Goal: Task Accomplishment & Management: Manage account settings

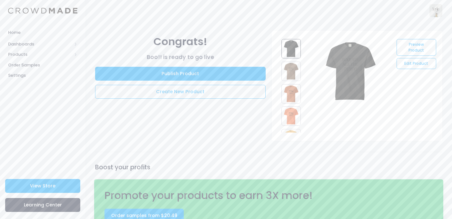
click at [411, 69] on link "Edit Product" at bounding box center [415, 63] width 39 height 11
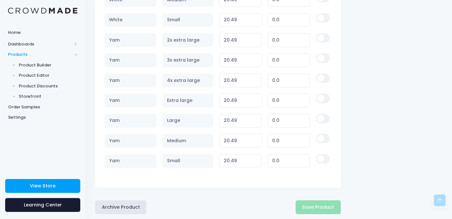
scroll to position [1139, 0]
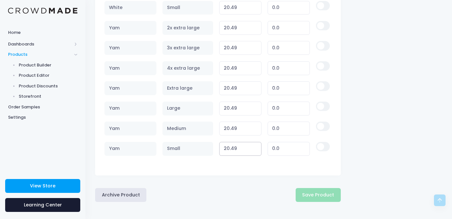
click at [241, 146] on input "20.49" at bounding box center [240, 149] width 42 height 14
type input "21"
type input "0.51"
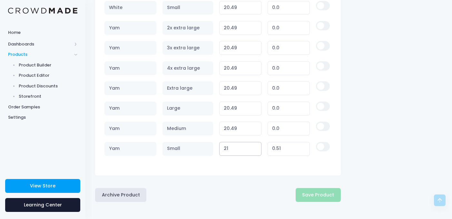
click at [244, 147] on input "21" at bounding box center [240, 149] width 42 height 14
click at [227, 150] on input "21" at bounding box center [240, 149] width 42 height 14
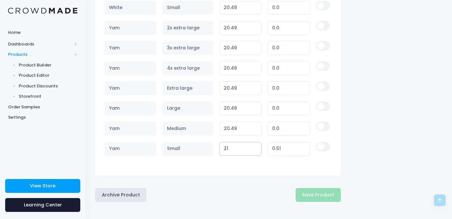
click at [227, 150] on input "21" at bounding box center [240, 149] width 42 height 14
type input "21"
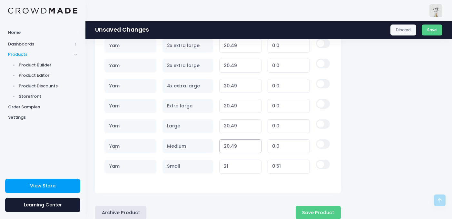
click at [231, 134] on td "20.49 Variant price must be at least $20.49 and not more than $250" at bounding box center [240, 126] width 48 height 20
click at [230, 149] on input "20.49" at bounding box center [240, 146] width 42 height 14
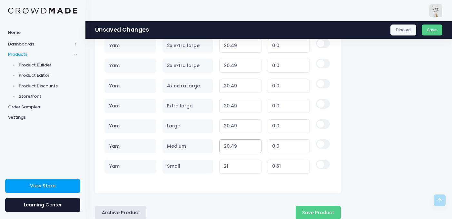
paste input "1"
type input "21"
type input "0.51"
type input "21"
click at [233, 132] on input "20.49" at bounding box center [240, 126] width 42 height 14
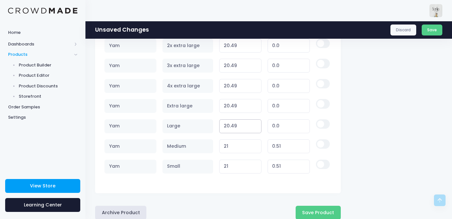
click at [233, 132] on input "20.49" at bounding box center [240, 126] width 42 height 14
click at [232, 128] on input "20.49" at bounding box center [240, 126] width 42 height 14
paste input "21"
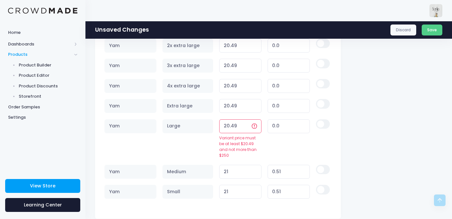
click at [232, 128] on input "20.49" at bounding box center [240, 126] width 42 height 14
paste input "1"
type input "21"
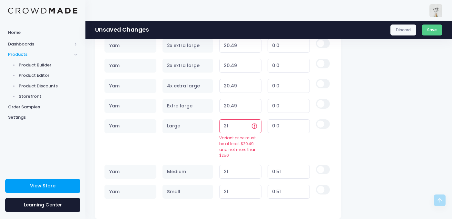
type input "0.51"
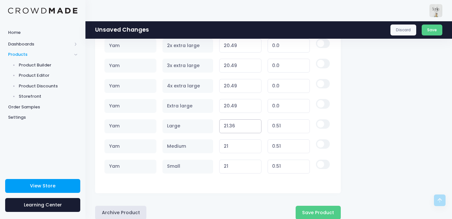
type input "21.36"
type input "0.87"
drag, startPoint x: 220, startPoint y: 145, endPoint x: 220, endPoint y: 142, distance: 3.2
click at [220, 145] on td "21 Variant price must be at least $20.49 and not more than $250" at bounding box center [240, 146] width 48 height 20
click at [223, 137] on td "21 Variant price must be at least $20.49 and not more than $250" at bounding box center [240, 146] width 48 height 20
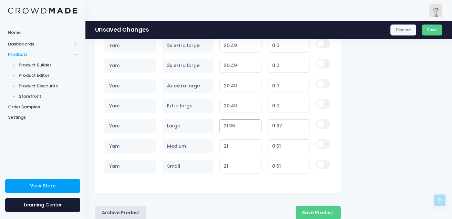
click at [231, 126] on input "21.36" at bounding box center [240, 126] width 42 height 14
paste input "number"
type input "21"
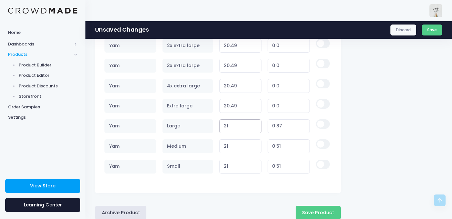
type input "0.51"
type input "21"
click at [241, 212] on div "Archive Product Save Product" at bounding box center [218, 213] width 246 height 14
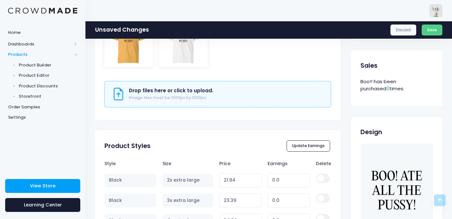
scroll to position [330, 0]
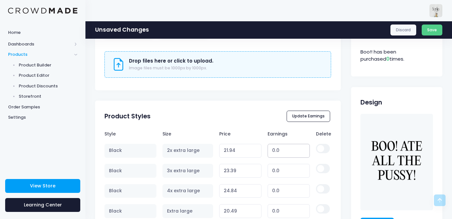
click at [286, 147] on input "0.0" at bounding box center [289, 151] width 42 height 14
click at [288, 149] on input "-0.24" at bounding box center [289, 151] width 42 height 14
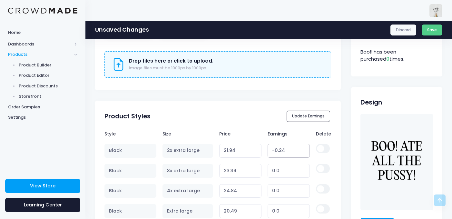
type input "5"
type input "26.94"
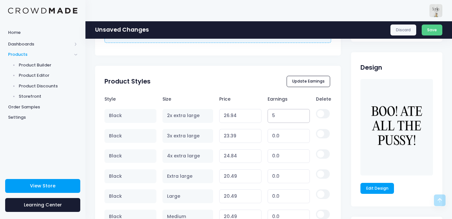
scroll to position [377, 0]
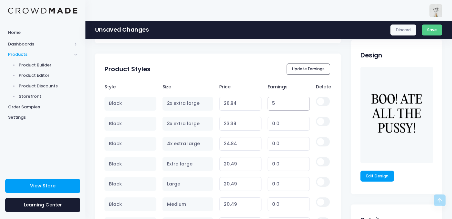
click at [275, 103] on input "5" at bounding box center [289, 104] width 42 height 14
type input "5"
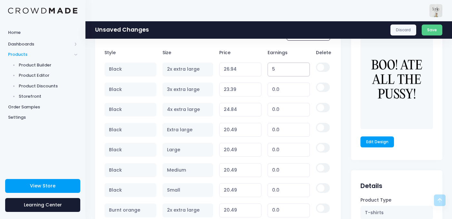
scroll to position [408, 0]
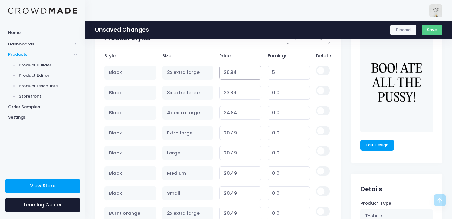
click at [240, 70] on input "26.94" at bounding box center [240, 73] width 42 height 14
type input "30"
type input "8.06"
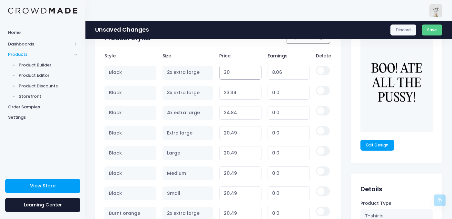
type input "30"
click at [238, 87] on input "23.39" at bounding box center [240, 93] width 42 height 14
type input "23.390"
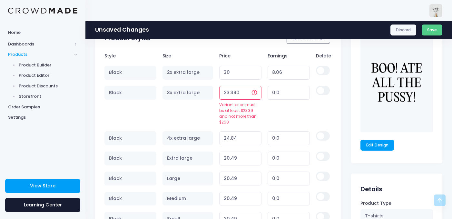
type input "0.00"
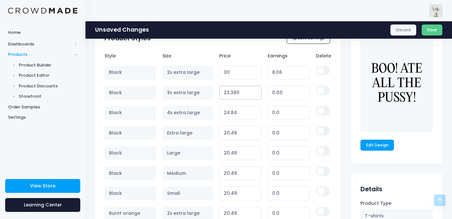
click at [238, 87] on input "23.390" at bounding box center [240, 93] width 42 height 14
type input "30"
type input "6.61"
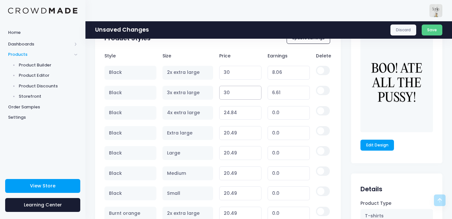
type input "30"
click at [229, 73] on input "30" at bounding box center [240, 73] width 42 height 14
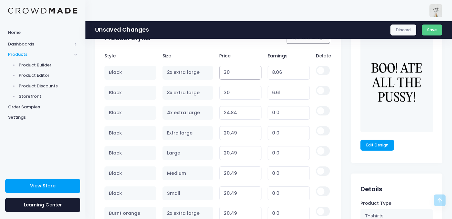
click at [228, 73] on input "30" at bounding box center [240, 73] width 42 height 14
click at [238, 48] on div "Product Styles Update Earnings" at bounding box center [218, 38] width 246 height 23
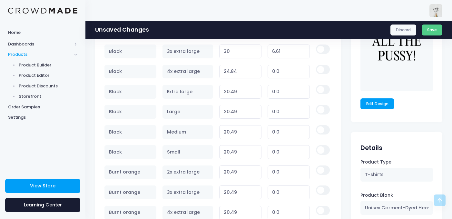
scroll to position [452, 0]
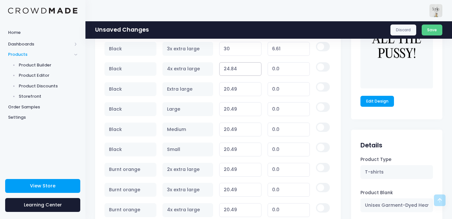
click at [236, 69] on input "24.84" at bounding box center [240, 69] width 42 height 14
type input "0.00"
click at [232, 89] on input "20.49" at bounding box center [240, 89] width 42 height 14
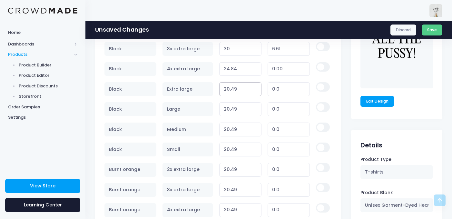
click at [232, 89] on input "20.49" at bounding box center [240, 89] width 42 height 14
paste input "4.84"
type input "24.84"
type input "4.35"
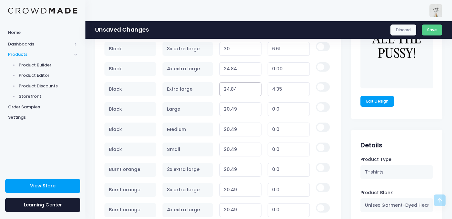
type input "24.84"
click at [231, 64] on input "24.84" at bounding box center [240, 69] width 42 height 14
click at [231, 73] on input "24.84" at bounding box center [240, 69] width 42 height 14
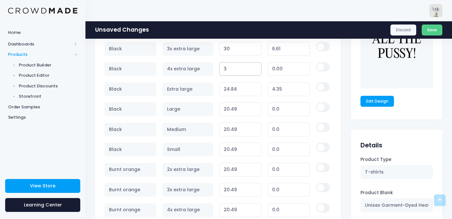
type input "30"
type input "5.16"
click at [231, 73] on input "30" at bounding box center [240, 69] width 42 height 14
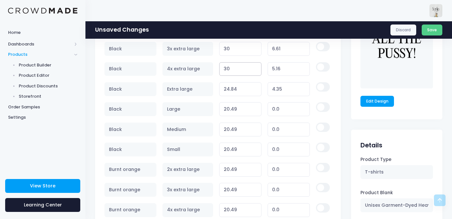
type input "30"
click at [230, 82] on input "24.84" at bounding box center [240, 89] width 42 height 14
click at [230, 92] on input "24.84" at bounding box center [240, 89] width 42 height 14
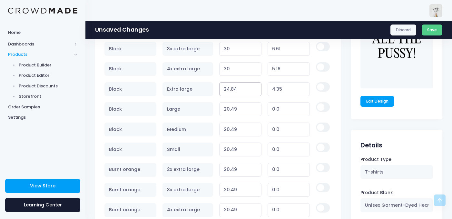
paste input "30"
type input "30"
type input "9.51"
type input "30"
click at [228, 106] on input "20.49" at bounding box center [240, 109] width 42 height 14
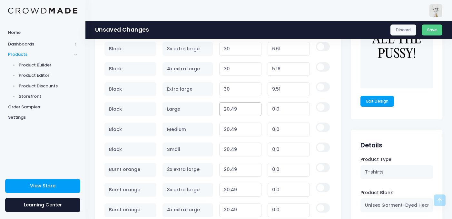
click at [228, 106] on input "20.49" at bounding box center [240, 109] width 42 height 14
paste input "30"
type input "30"
type input "9.51"
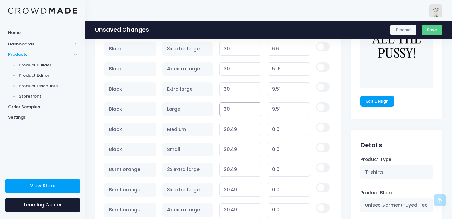
type input "30"
click at [229, 126] on input "20.49" at bounding box center [240, 129] width 42 height 14
paste input "30"
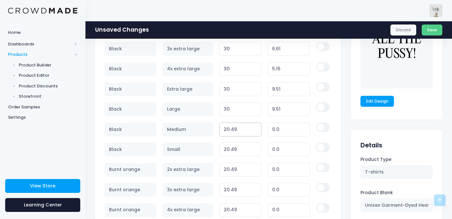
type input "30"
type input "9.51"
type input "30"
click at [225, 147] on input "20.49" at bounding box center [240, 149] width 42 height 14
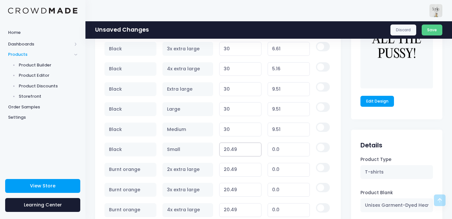
click at [225, 147] on input "20.49" at bounding box center [240, 149] width 42 height 14
paste input "30"
type input "30"
type input "9.51"
type input "30"
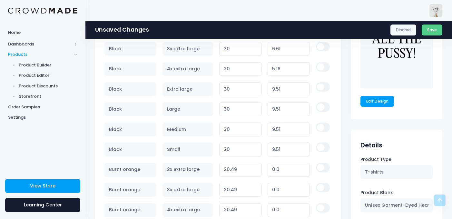
click at [226, 161] on td "20.49 Variant price must be at least $20.49 and not more than $250" at bounding box center [240, 170] width 48 height 20
click at [227, 169] on input "20.49" at bounding box center [240, 170] width 42 height 14
paste input "30"
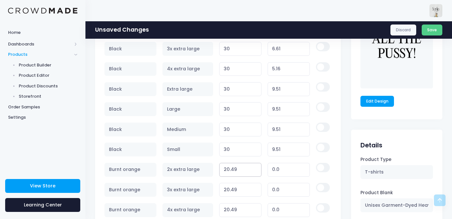
type input "30"
type input "9.51"
type input "30"
click at [227, 192] on input "20.49" at bounding box center [240, 190] width 42 height 14
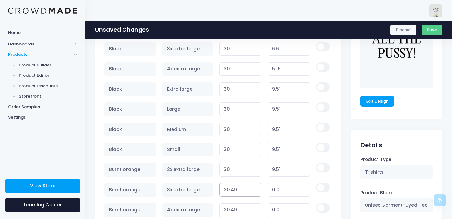
paste input "30"
type input "30"
type input "9.51"
type input "30"
click at [228, 205] on input "20.49" at bounding box center [240, 210] width 42 height 14
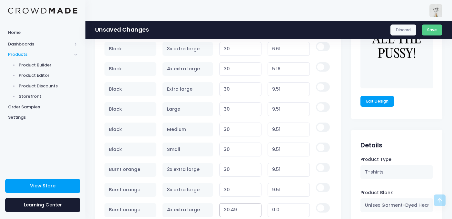
click at [228, 205] on input "20.49" at bounding box center [240, 210] width 42 height 14
paste input "30"
type input "30"
type input "9.51"
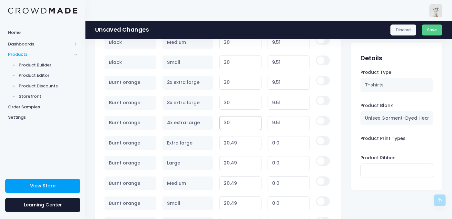
scroll to position [562, 0]
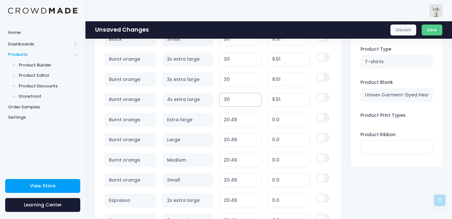
type input "30"
click at [227, 119] on input "20.49" at bounding box center [240, 120] width 42 height 14
paste input "30"
type input "30"
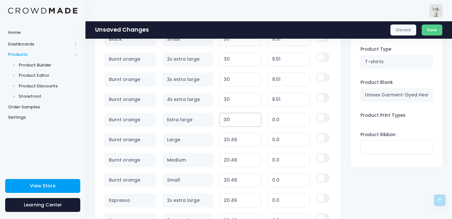
type input "9.51"
type input "30"
click at [227, 140] on input "20.49" at bounding box center [240, 140] width 42 height 14
paste input "30"
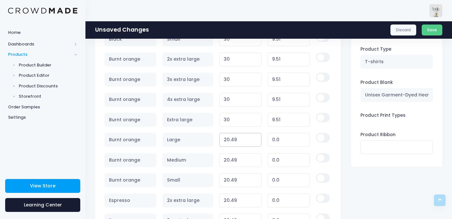
type input "30"
type input "9.51"
type input "30"
click at [229, 154] on input "20.49" at bounding box center [240, 160] width 42 height 14
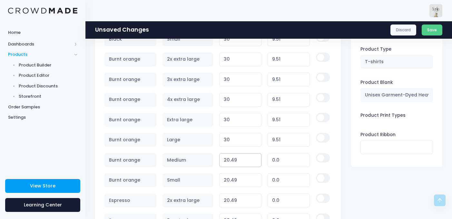
paste input "30"
type input "30"
type input "9.51"
type input "30"
click at [229, 177] on input "20.49" at bounding box center [240, 180] width 42 height 14
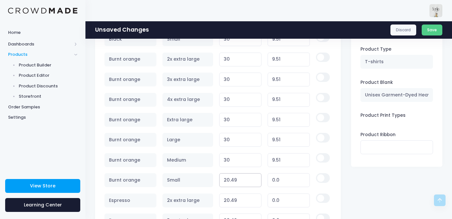
click at [229, 177] on input "20.49" at bounding box center [240, 180] width 42 height 14
paste input "30"
type input "30"
type input "9.51"
type input "30"
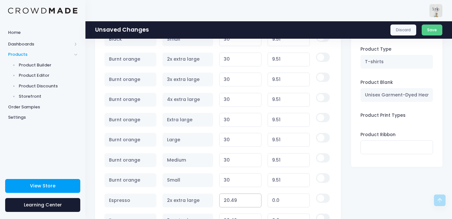
click at [229, 201] on input "20.49" at bounding box center [240, 200] width 42 height 14
paste input "30"
type input "30"
type input "9.51"
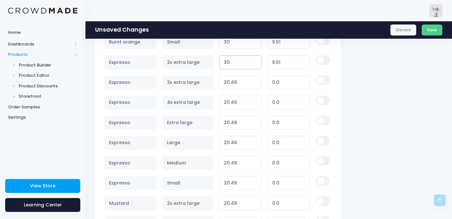
scroll to position [718, 0]
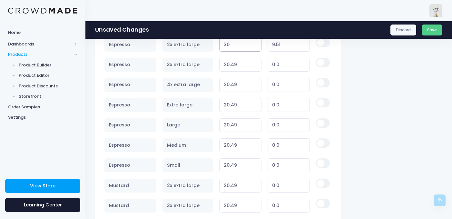
type input "30"
click at [243, 63] on input "20.49" at bounding box center [240, 65] width 42 height 14
paste input "30"
type input "20.4930"
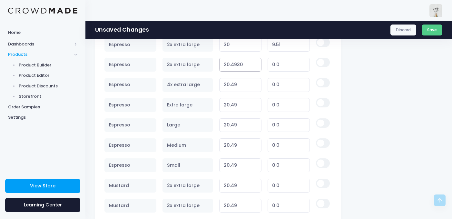
type input "0.00"
click at [233, 63] on input "20.4930" at bounding box center [240, 65] width 42 height 14
paste input "number"
type input "30"
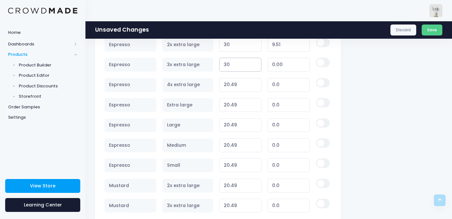
type input "9.51"
type input "30"
click at [230, 83] on input "20.49" at bounding box center [240, 85] width 42 height 14
paste input "30"
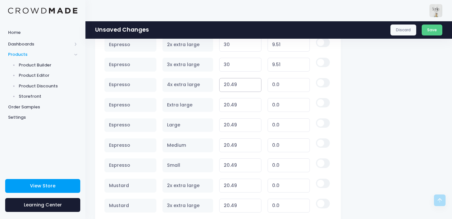
type input "30"
type input "9.51"
type input "30"
click at [230, 108] on input "20.49" at bounding box center [240, 105] width 42 height 14
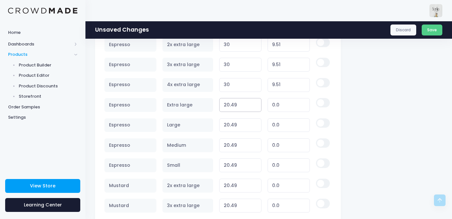
paste input "30"
type input "30"
type input "9.51"
type input "30"
click at [230, 124] on input "20.49" at bounding box center [240, 125] width 42 height 14
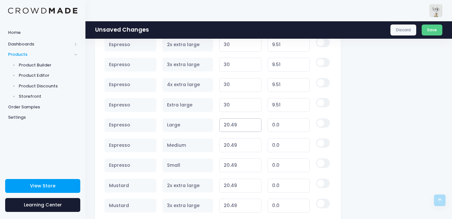
click at [230, 124] on input "20.49" at bounding box center [240, 125] width 42 height 14
paste input "30"
type input "30"
type input "9.51"
type input "30"
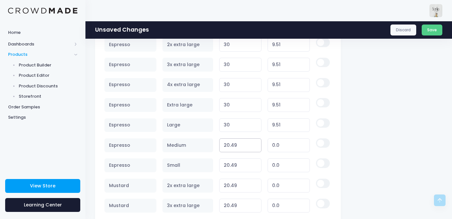
click at [229, 146] on input "20.49" at bounding box center [240, 145] width 42 height 14
paste input "30"
type input "30"
type input "9.51"
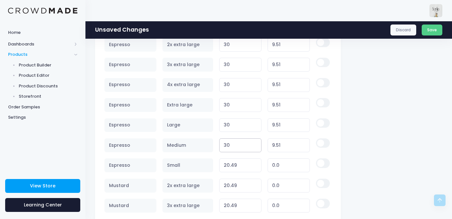
type input "30"
click at [230, 169] on input "20.49" at bounding box center [240, 165] width 42 height 14
paste input "30"
type input "20.4930"
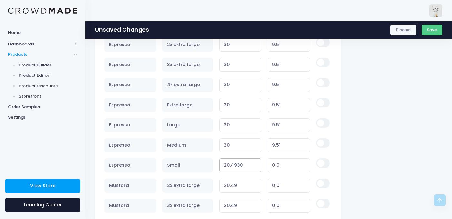
type input "0.00"
click at [230, 169] on input "20.4930" at bounding box center [240, 165] width 42 height 14
click at [228, 166] on input "20.4930" at bounding box center [240, 165] width 42 height 14
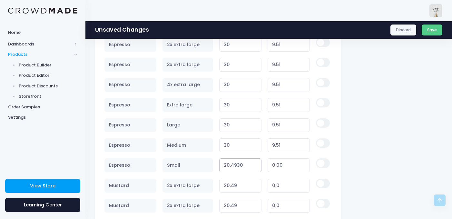
click at [228, 166] on input "20.4930" at bounding box center [240, 165] width 42 height 14
paste input "number"
type input "30"
type input "9.51"
type input "30"
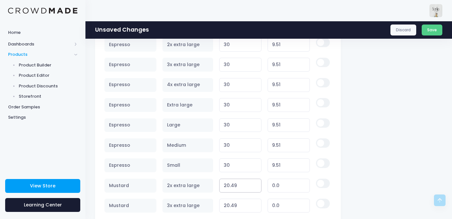
click at [228, 179] on input "20.49" at bounding box center [240, 186] width 42 height 14
paste input "30"
type input "30"
type input "9.51"
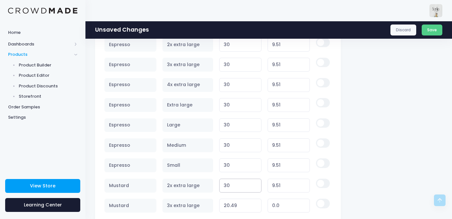
type input "30"
click at [229, 201] on input "20.49" at bounding box center [240, 206] width 42 height 14
paste input "30"
type input "30"
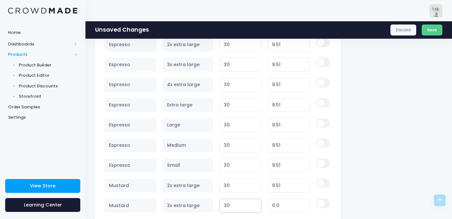
type input "9.51"
type input "30"
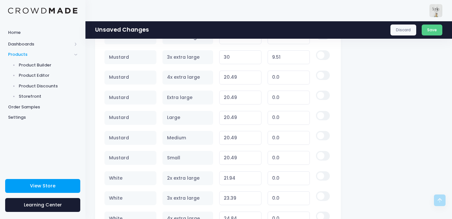
scroll to position [873, 0]
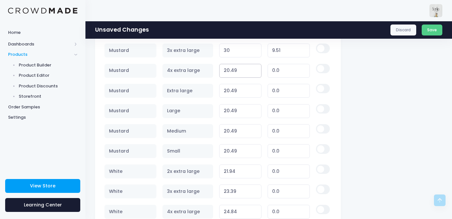
click at [234, 75] on input "20.49" at bounding box center [240, 71] width 42 height 14
paste input "30"
type input "30"
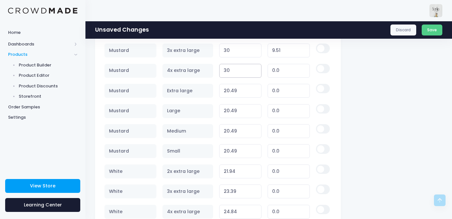
type input "9.51"
type input "30"
click at [231, 89] on input "20.49" at bounding box center [240, 91] width 42 height 14
paste input "30"
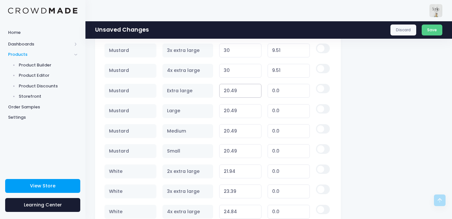
type input "30"
type input "9.51"
type input "30"
click at [228, 108] on input "20.49" at bounding box center [240, 111] width 42 height 14
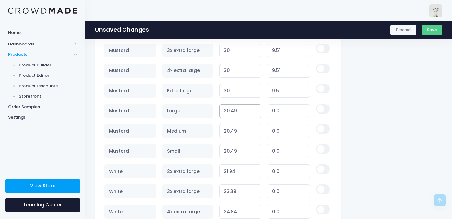
paste input "30"
type input "30"
type input "9.51"
type input "30"
click at [230, 129] on input "20.49" at bounding box center [240, 131] width 42 height 14
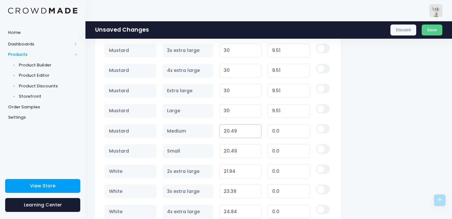
click at [230, 129] on input "20.49" at bounding box center [240, 131] width 42 height 14
paste input "30"
type input "30"
type input "9.51"
type input "30"
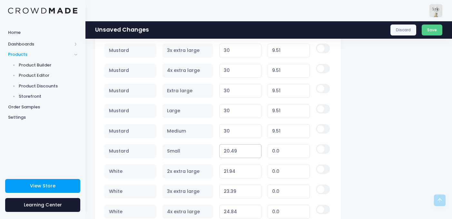
click at [231, 149] on input "20.49" at bounding box center [240, 151] width 42 height 14
paste input "30"
type input "30"
type input "9.51"
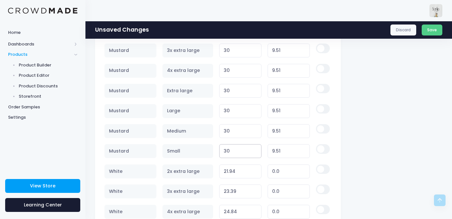
type input "30"
click at [235, 165] on input "21.94" at bounding box center [240, 171] width 42 height 14
paste input "30"
type input "30"
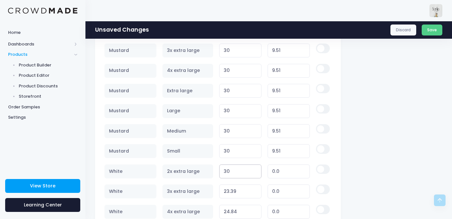
type input "8.06"
type input "30"
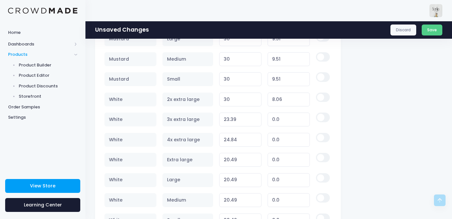
scroll to position [947, 0]
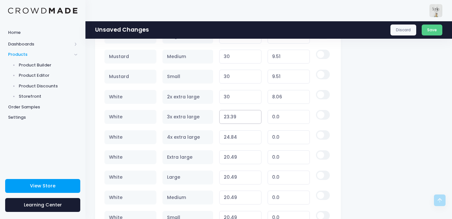
click at [240, 114] on input "23.39" at bounding box center [240, 117] width 42 height 14
paste input "30"
type input "30"
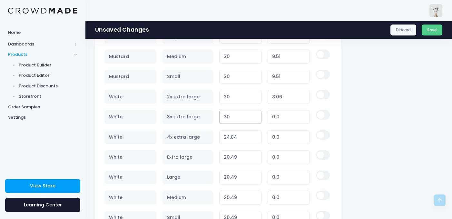
type input "6.61"
type input "30"
click at [232, 135] on input "24.84" at bounding box center [240, 137] width 42 height 14
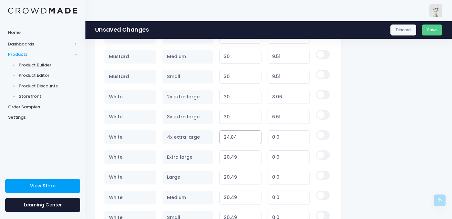
paste
type input "30"
type input "5.16"
type input "30"
click at [229, 155] on input "20.49" at bounding box center [240, 157] width 42 height 14
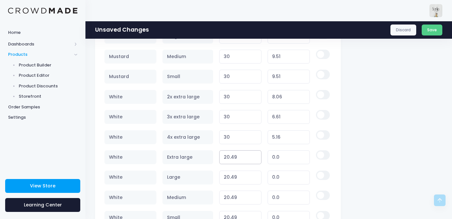
click at [229, 155] on input "20.49" at bounding box center [240, 157] width 42 height 14
type input "30"
type input "9.51"
type input "30"
click at [233, 182] on input "20.49" at bounding box center [240, 178] width 42 height 14
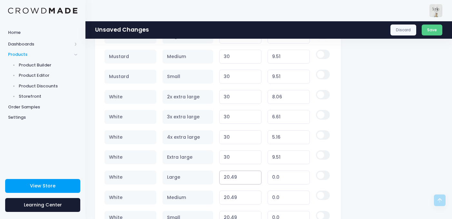
click at [233, 182] on input "20.49" at bounding box center [240, 178] width 42 height 14
type input "20.4930"
type input "0.00"
click at [233, 182] on input "20.4930" at bounding box center [240, 178] width 42 height 14
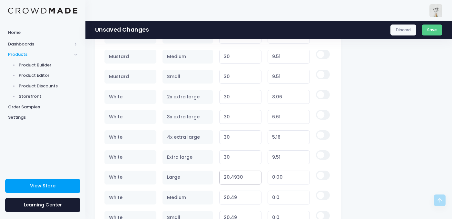
click at [230, 179] on input "20.4930" at bounding box center [240, 178] width 42 height 14
type input "30"
type input "9.51"
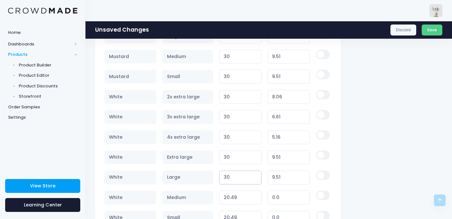
type input "30"
click at [230, 195] on input "20.49" at bounding box center [240, 198] width 42 height 14
type input "30"
type input "9.51"
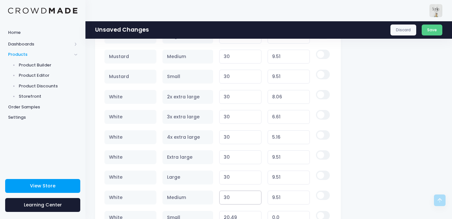
type input "30"
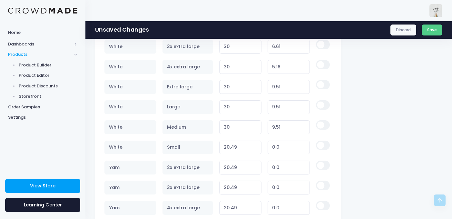
scroll to position [1089, 0]
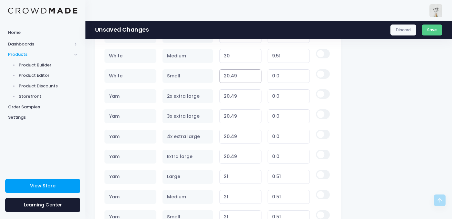
click at [232, 81] on input "20.49" at bounding box center [240, 76] width 42 height 14
type input "30"
type input "9.51"
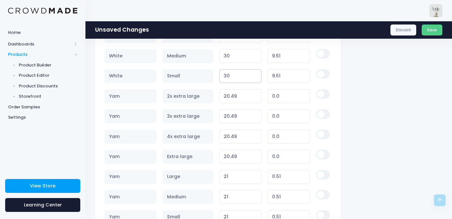
type input "30"
click at [231, 92] on input "20.49" at bounding box center [240, 96] width 42 height 14
type input "30"
type input "9.51"
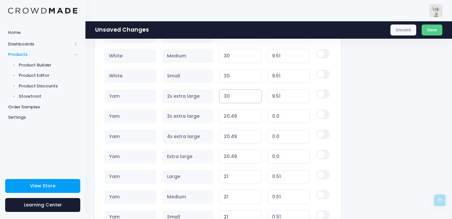
type input "30"
click at [228, 115] on input "20.49" at bounding box center [240, 116] width 42 height 14
type input "30"
type input "9.51"
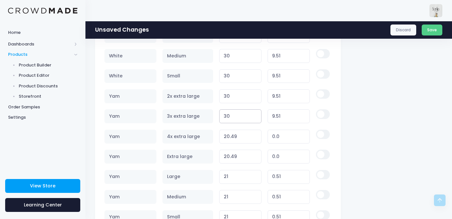
type input "30"
click at [233, 136] on input "20.49" at bounding box center [240, 137] width 42 height 14
type input "30"
type input "9.51"
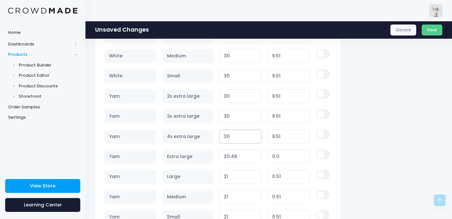
type input "30"
click at [236, 158] on input "20.49" at bounding box center [240, 157] width 42 height 14
type input "30"
type input "9.51"
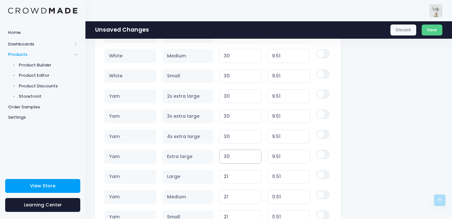
type input "30"
click at [230, 181] on input "21" at bounding box center [240, 177] width 42 height 14
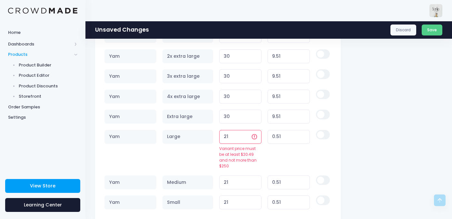
scroll to position [1132, 0]
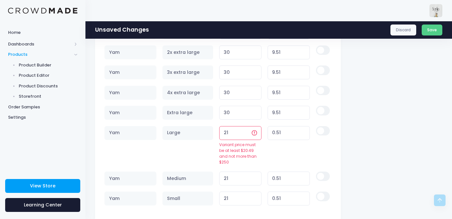
click at [228, 133] on input "21" at bounding box center [240, 133] width 42 height 14
click at [230, 168] on td "21 Variant price must be at least $20.49 and not more than $250" at bounding box center [240, 178] width 48 height 20
click at [225, 132] on input "21" at bounding box center [240, 133] width 42 height 14
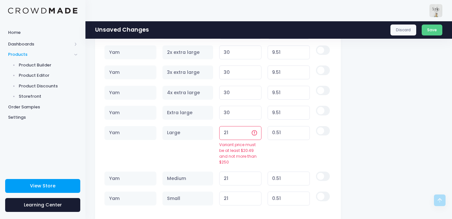
type input "30"
type input "9.51"
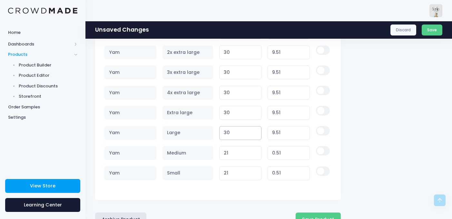
type input "30"
click at [228, 154] on input "21" at bounding box center [240, 153] width 42 height 14
type input "30"
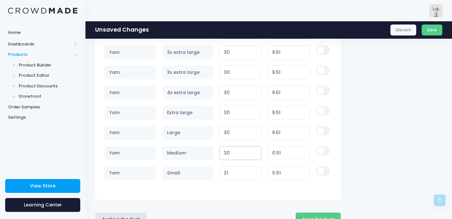
type input "9.51"
type input "30"
click at [229, 177] on input "21" at bounding box center [240, 173] width 42 height 14
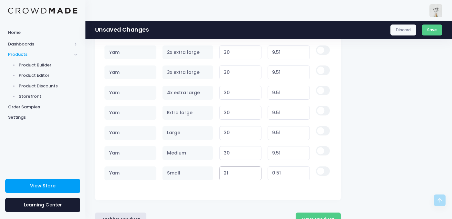
click at [229, 177] on input "21" at bounding box center [240, 173] width 42 height 14
type input "30"
type input "9.51"
type input "30"
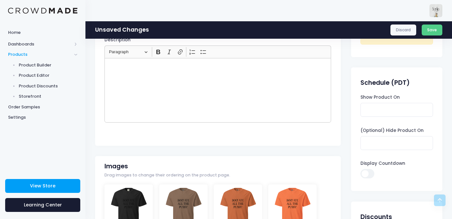
scroll to position [0, 0]
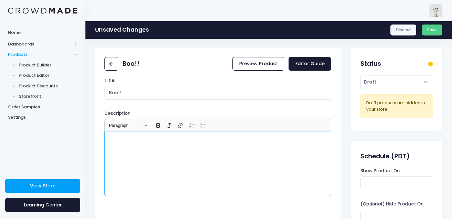
click at [243, 155] on div "Rich Text Editor, main" at bounding box center [217, 164] width 227 height 64
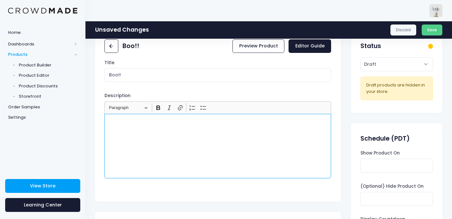
scroll to position [20, 0]
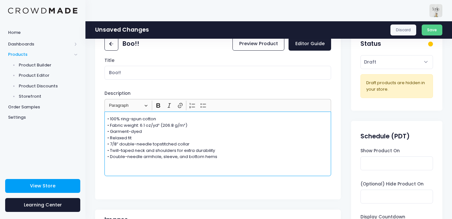
click at [109, 114] on div "• 100% ring-spun cotton • Fabric weight: 6.1 oz/yd² (206.8 g/m²) • Garment-dyed…" at bounding box center [217, 144] width 227 height 64
click at [110, 118] on p "• 100% ring-spun cotton • Fabric weight: 6.1 oz/yd² (206.8 g/m²) • Garment-dyed…" at bounding box center [217, 138] width 221 height 44
click at [106, 118] on div "• 100% ring-spun cotton • Fabric weight: 6.1 oz/yd² (206.8 g/m²) • Garment-dyed…" at bounding box center [217, 144] width 227 height 64
copy p "•"
click at [111, 116] on p "• 100% ring-spun cotton • Fabric weight: 6.1 oz/yd² (206.8 g/m²) • Garment-dyed…" at bounding box center [217, 138] width 221 height 44
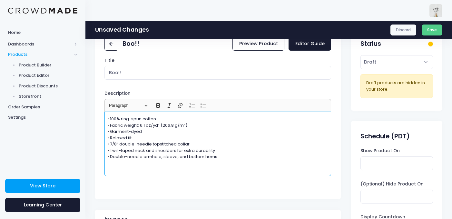
click at [108, 117] on p "• 100% ring-spun cotton • Fabric weight: 6.1 oz/yd² (206.8 g/m²) • Garment-dyed…" at bounding box center [217, 138] width 221 height 44
click at [107, 117] on div "• 100% ring-spun cotton • Fabric weight: 6.1 oz/yd² (206.8 g/m²) • Garment-dyed…" at bounding box center [217, 144] width 227 height 64
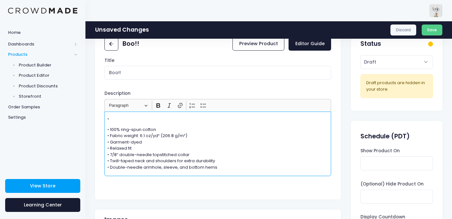
click at [114, 126] on p "• 100% ring-spun cotton • Fabric weight: 6.1 oz/yd² (206.8 g/m²) • Garment-dyed…" at bounding box center [217, 148] width 221 height 44
click at [115, 120] on p "•" at bounding box center [217, 119] width 221 height 6
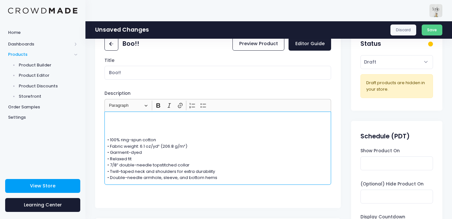
click at [113, 119] on p "Rich Text Editor, main" at bounding box center [217, 119] width 221 height 6
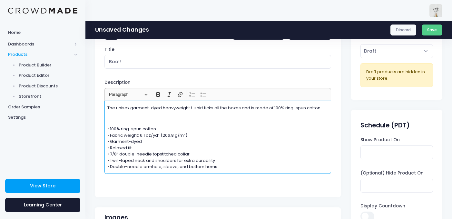
scroll to position [36, 0]
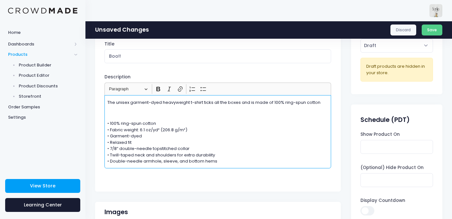
click at [231, 156] on p "• 100% ring-spun cotton • Fabric weight: 6.1 oz/yd² (206.8 g/m²) • Garment-dyed…" at bounding box center [217, 142] width 221 height 44
click at [231, 164] on div "The unisex garment-dyed heavyweight t-shirt ticks all the boxes and is made of …" at bounding box center [217, 131] width 227 height 73
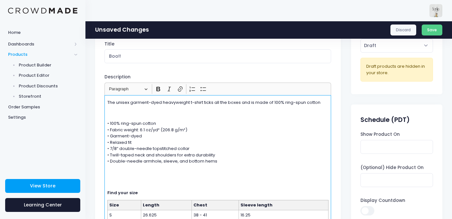
scroll to position [114, 0]
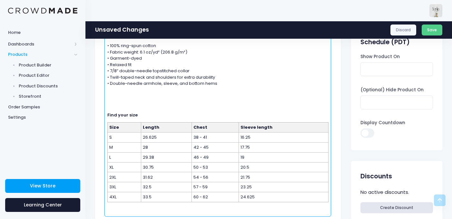
click at [233, 87] on div "The unisex garment-dyed heavyweight t-shirt ticks all the boxes and is made of …" at bounding box center [217, 116] width 227 height 199
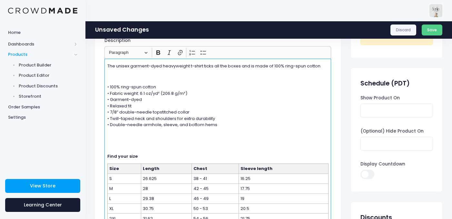
scroll to position [0, 0]
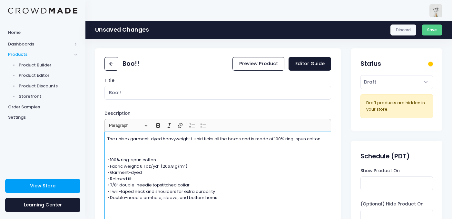
click at [191, 142] on p "The unisex garment-dyed heavyweight t-shirt ticks all the boxes and is made of …" at bounding box center [217, 139] width 221 height 6
drag, startPoint x: 119, startPoint y: 136, endPoint x: 104, endPoint y: 137, distance: 14.5
click at [104, 137] on div "Title Boo!! Description <p></p> Rich Text Editor Heading Paragraph Paragraph He…" at bounding box center [218, 213] width 246 height 272
drag, startPoint x: 195, startPoint y: 138, endPoint x: 248, endPoint y: 139, distance: 52.2
click at [248, 139] on p "Unisex garment-dyed heavyweight t-shirt ticks all the boxes and is made of 100%…" at bounding box center [217, 139] width 221 height 6
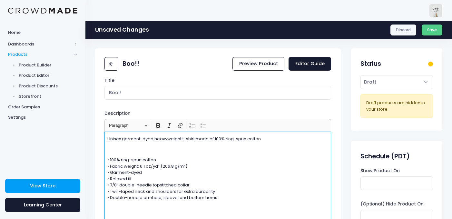
click at [279, 141] on p "Unisex garment-dyed heavyweight t-shirt made of 100% ring-spun cotton" at bounding box center [217, 139] width 221 height 6
drag, startPoint x: 269, startPoint y: 138, endPoint x: 311, endPoint y: 141, distance: 41.7
click at [311, 141] on p "Unisex garment-dyed heavyweight t-shirt made of 100% ring-spun cotton (Comfort …" at bounding box center [217, 139] width 221 height 6
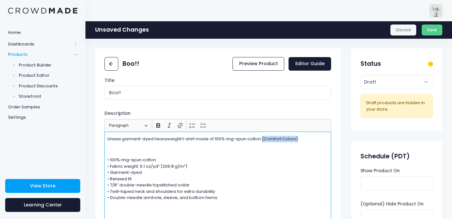
copy p "(Comfort Colors)"
click at [109, 139] on p "Unisex garment-dyed heavyweight t-shirt made of 100% ring-spun cotton" at bounding box center [217, 139] width 221 height 6
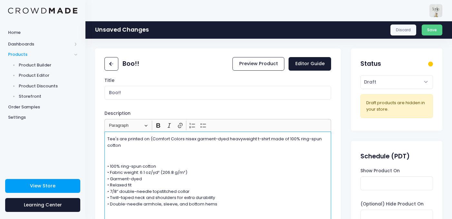
click at [151, 138] on p "Tee's are printed on (Comfort Colors nisex garment-dyed heavyweight t-shirt mad…" at bounding box center [217, 142] width 221 height 13
click at [183, 139] on p "Tee's are printed on Comfort Colors nisex garment-dyed heavyweight t-shirt made…" at bounding box center [217, 142] width 221 height 13
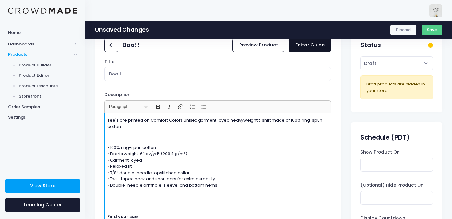
scroll to position [19, 0]
click at [116, 120] on p "Tee's are printed on Comfort Colors unisex garment-dyed heavyweight t-shirt mad…" at bounding box center [217, 123] width 221 height 13
click at [134, 119] on p "Tee are printed on Comfort Colors unisex garment-dyed heavyweight t-shirt made …" at bounding box center [217, 123] width 221 height 13
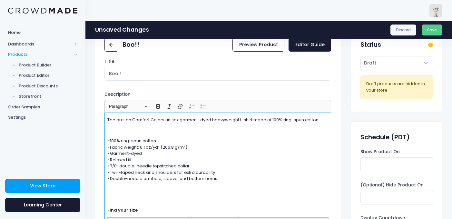
click at [114, 120] on p "Tee are on Comfort Colors unisex garment-dyed heavyweight t-shirt made of 100% …" at bounding box center [217, 120] width 221 height 6
click at [127, 120] on p "Tee's are on Comfort Colors unisex garment-dyed heavyweight t-shirt made of 100…" at bounding box center [217, 120] width 221 height 6
click at [128, 121] on p "Tee's are on Comfort Colors unisex garment-dyed heavyweight t-shirt made of 100…" at bounding box center [217, 120] width 221 height 6
click at [129, 135] on div "Tee's are Comfort Colors unisex garment-dyed heavyweight t-shirt made of 100% r…" at bounding box center [217, 212] width 227 height 199
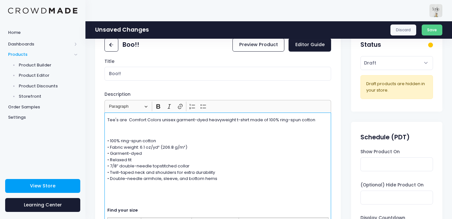
click at [129, 135] on div "Tee's are Comfort Colors unisex garment-dyed heavyweight t-shirt made of 100% r…" at bounding box center [217, 212] width 227 height 199
click at [128, 125] on div "Tee's are Comfort Colors unisex garment-dyed heavyweight t-shirt made of 100% r…" at bounding box center [217, 212] width 227 height 199
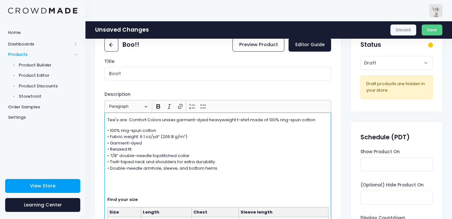
click at [107, 120] on div "Tee's are Comfort Colors unisex garment-dyed heavyweight t-shirt made of 100% r…" at bounding box center [217, 207] width 227 height 189
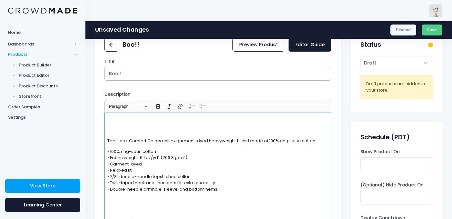
click at [150, 80] on input "Boo!!" at bounding box center [217, 74] width 227 height 14
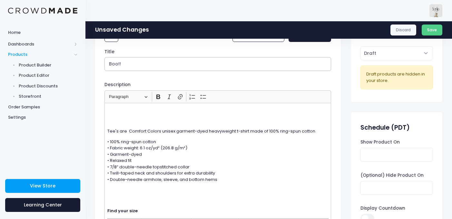
scroll to position [0, 0]
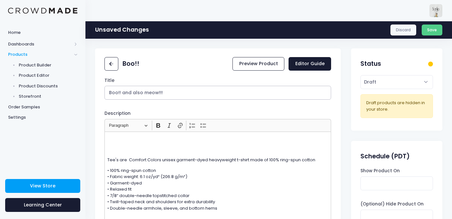
type input "Boo!! and also meow!!!"
click at [116, 149] on p "Rich Text Editor, main" at bounding box center [217, 149] width 221 height 6
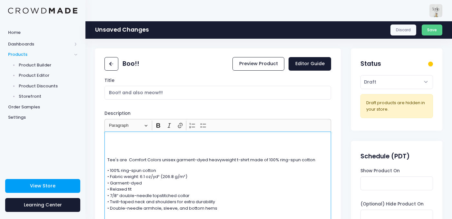
click at [117, 141] on p "Rich Text Editor, main" at bounding box center [217, 139] width 221 height 6
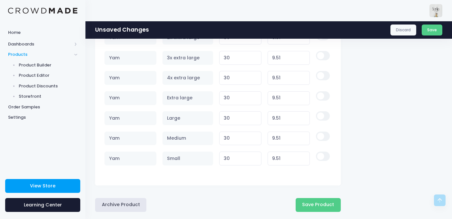
scroll to position [1323, 0]
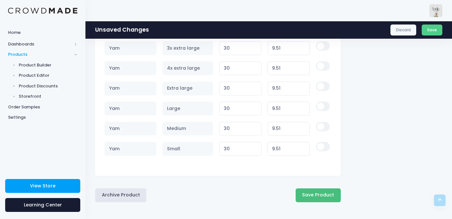
click at [315, 195] on button "Save Product" at bounding box center [318, 195] width 45 height 14
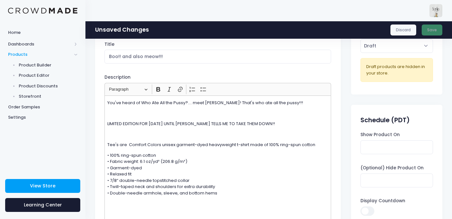
scroll to position [0, 0]
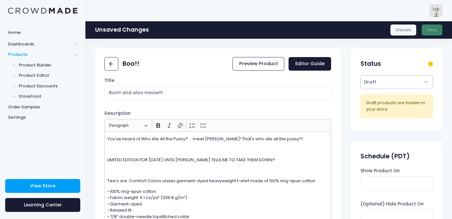
click at [390, 85] on select "Active Draft" at bounding box center [396, 82] width 72 height 14
select select "active"
click at [360, 75] on select "Active Draft" at bounding box center [396, 82] width 72 height 14
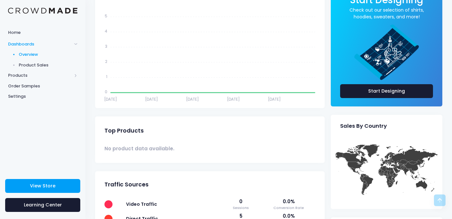
scroll to position [38, 0]
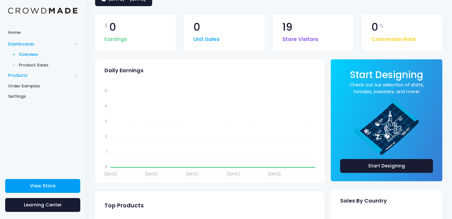
click at [26, 74] on span "Products" at bounding box center [40, 75] width 64 height 6
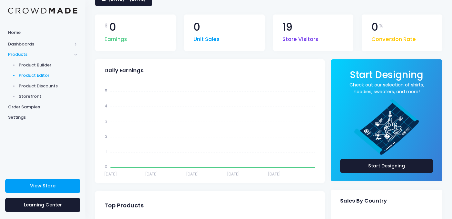
scroll to position [0, 0]
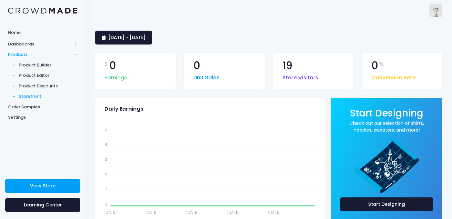
drag, startPoint x: 38, startPoint y: 101, endPoint x: 36, endPoint y: 97, distance: 4.1
click at [38, 101] on link "Storefront" at bounding box center [42, 96] width 85 height 11
click at [36, 97] on span "Storefront" at bounding box center [48, 96] width 59 height 6
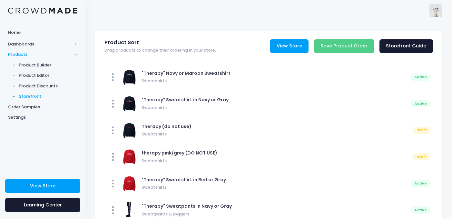
click at [306, 41] on link "View Store" at bounding box center [289, 46] width 39 height 14
click at [77, 40] on span "Dashboards" at bounding box center [42, 44] width 85 height 11
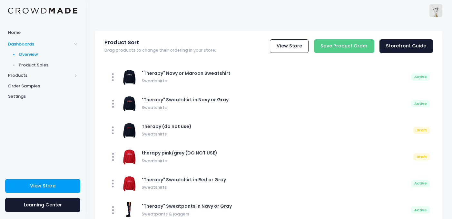
click at [42, 56] on span "Overview" at bounding box center [48, 54] width 59 height 6
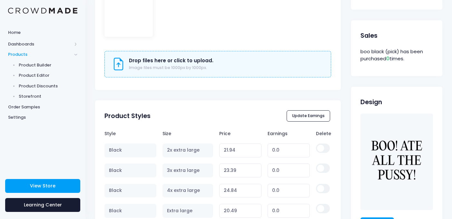
scroll to position [514, 0]
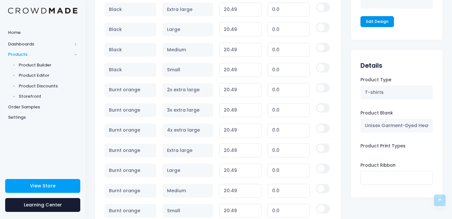
click at [376, 23] on link "Edit Design" at bounding box center [377, 21] width 34 height 11
click at [37, 191] on link "View Store" at bounding box center [42, 186] width 75 height 14
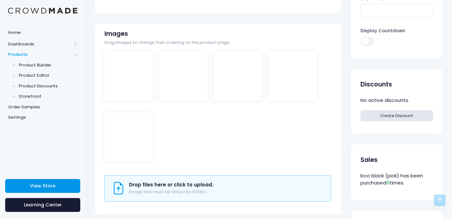
scroll to position [196, 0]
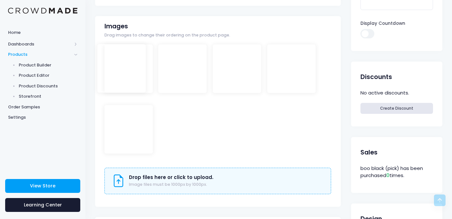
drag, startPoint x: 135, startPoint y: 140, endPoint x: 128, endPoint y: 80, distance: 59.7
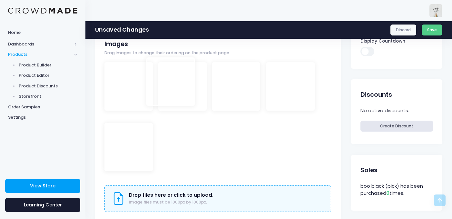
drag, startPoint x: 240, startPoint y: 97, endPoint x: 173, endPoint y: 92, distance: 66.9
drag, startPoint x: 276, startPoint y: 80, endPoint x: 227, endPoint y: 80, distance: 48.4
drag, startPoint x: 254, startPoint y: 101, endPoint x: 115, endPoint y: 160, distance: 151.5
click button "Save"
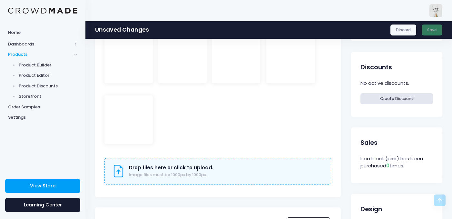
scroll to position [0, 0]
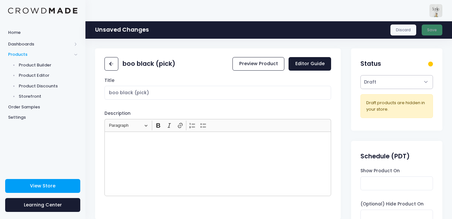
click select "Active Draft"
select select "active"
click select "Active Draft"
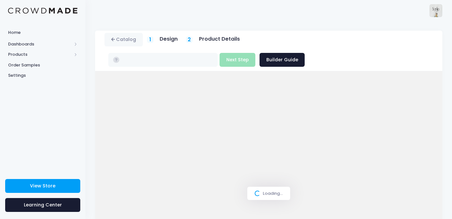
type input "$20.49 - $24.84"
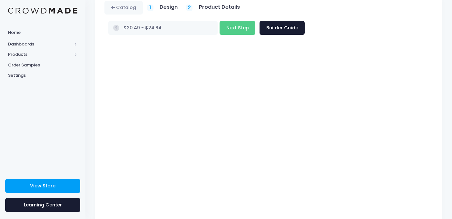
scroll to position [33, 0]
click at [21, 51] on span "Products" at bounding box center [42, 54] width 85 height 11
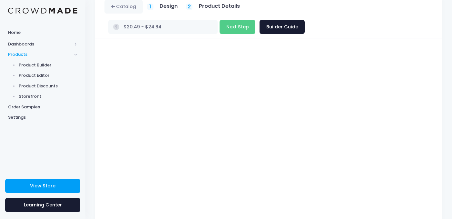
scroll to position [88, 0]
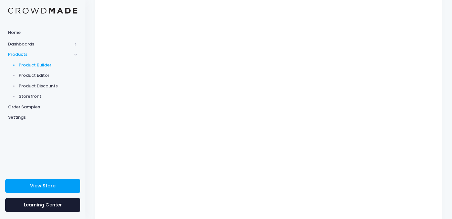
click at [43, 62] on span "Product Builder" at bounding box center [48, 65] width 59 height 6
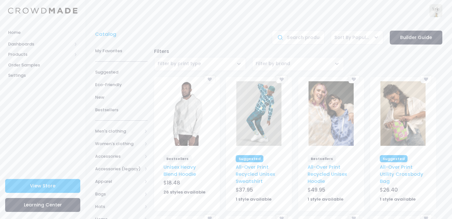
click at [327, 63] on span "Filter by brand" at bounding box center [298, 64] width 92 height 14
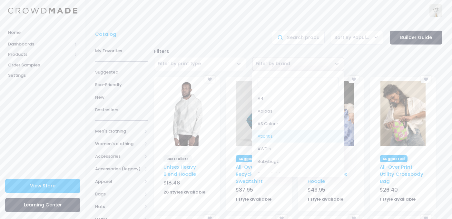
scroll to position [157, 0]
select select "Comfort Colors"
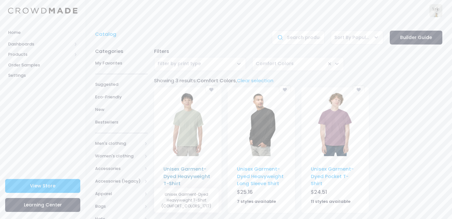
click at [193, 167] on link "Unisex Garment-Dyed Heavyweight T-Shirt" at bounding box center [186, 175] width 47 height 21
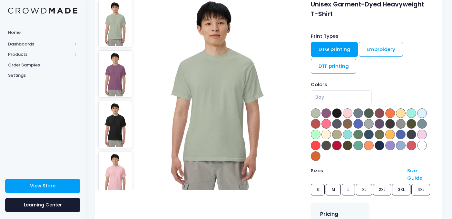
scroll to position [64, 1]
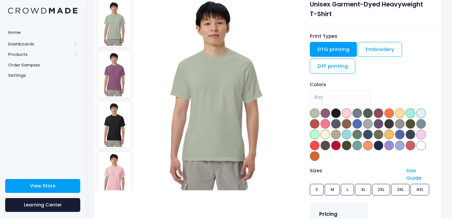
click at [334, 11] on div "Unisex Garment-Dyed Heavyweight T-Shirt" at bounding box center [371, 8] width 122 height 22
copy div "Unisex Garment-Dyed Heavyweight T-Shirt"
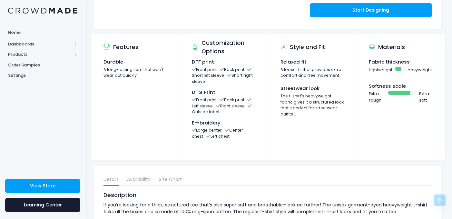
scroll to position [392, 1]
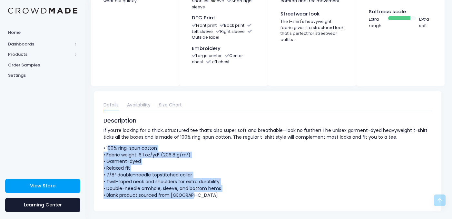
drag, startPoint x: 108, startPoint y: 140, endPoint x: 247, endPoint y: 187, distance: 146.7
click at [247, 187] on p "• 100% ring-spun cotton • Fabric weight: 6.1 oz/yd² (206.8 g/m²) • Garment-dyed…" at bounding box center [267, 172] width 328 height 54
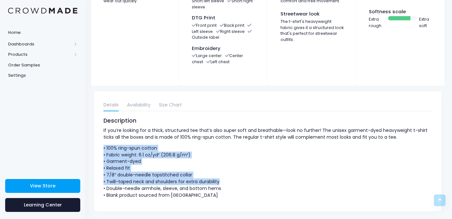
drag, startPoint x: 234, startPoint y: 177, endPoint x: 95, endPoint y: 133, distance: 145.6
click at [95, 133] on div "Details Availability Size Chart Description If you’re looking for a thick, stru…" at bounding box center [267, 151] width 347 height 120
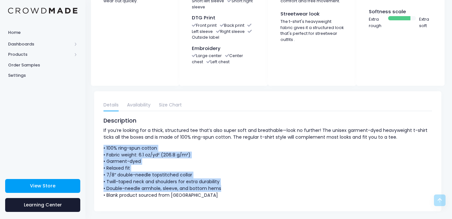
drag, startPoint x: 226, startPoint y: 184, endPoint x: 99, endPoint y: 135, distance: 136.5
click at [99, 135] on div "Details Availability Size Chart Description If you’re looking for a thick, stru…" at bounding box center [267, 151] width 347 height 120
copy p "• 100% ring-spun cotton • Fabric weight: 6.1 oz/yd² (206.8 g/m²) • Garment-dyed…"
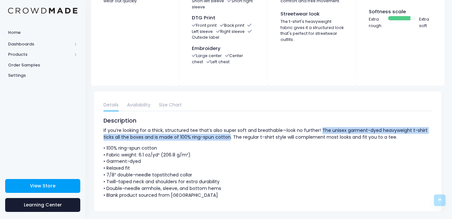
drag, startPoint x: 319, startPoint y: 121, endPoint x: 229, endPoint y: 129, distance: 90.9
click at [229, 129] on p "If you’re looking for a thick, structured tee that’s also super soft and breath…" at bounding box center [267, 134] width 328 height 14
copy p "The unisex garment-dyed heavyweight t-shirt ticks all the boxes and is made of …"
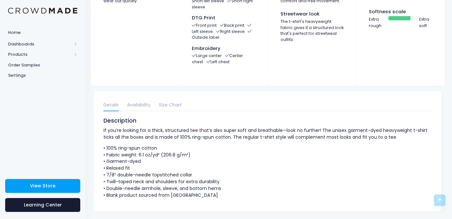
click at [174, 92] on div "Details Availability Size Chart Description If you’re looking for a thick, stru…" at bounding box center [267, 151] width 347 height 120
click at [173, 100] on link "Size Chart" at bounding box center [170, 106] width 23 height 12
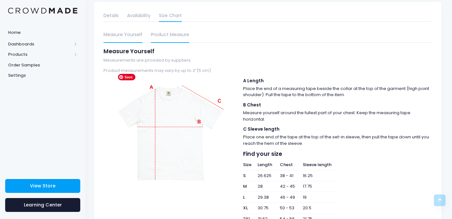
scroll to position [539, 1]
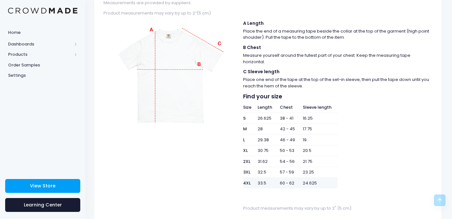
drag, startPoint x: 242, startPoint y: 89, endPoint x: 335, endPoint y: 176, distance: 127.3
click at [335, 176] on div "A Length Place the end of a measuring tape beside the collar at the top of the …" at bounding box center [337, 116] width 195 height 191
copy div "Find your size Size Length Chest Sleeve length S 26.625 38 - 41 16.25 M 28 42 -…"
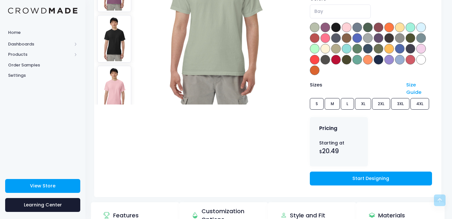
scroll to position [0, 1]
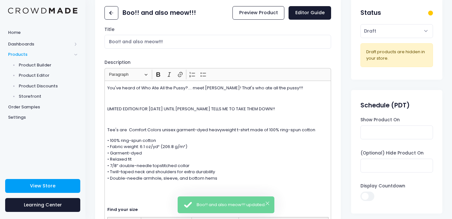
scroll to position [32, 0]
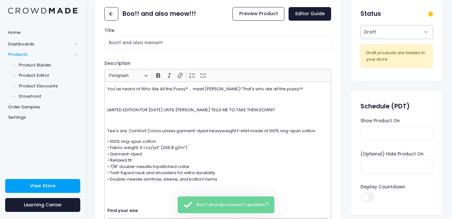
click at [395, 31] on select "Active Draft" at bounding box center [396, 32] width 72 height 14
select select "active"
click at [360, 39] on select "Active Draft" at bounding box center [396, 32] width 72 height 14
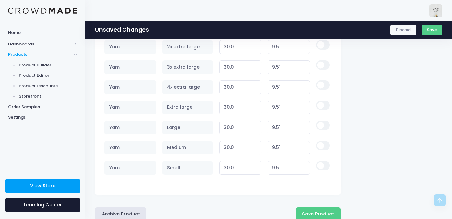
scroll to position [1323, 0]
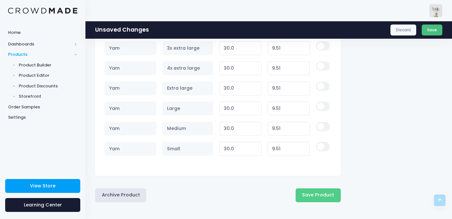
click at [429, 28] on button "Save" at bounding box center [432, 29] width 21 height 11
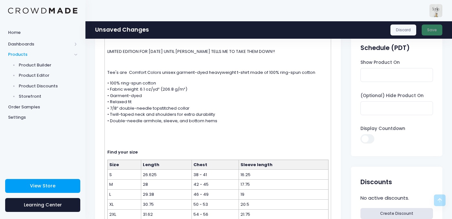
scroll to position [0, 0]
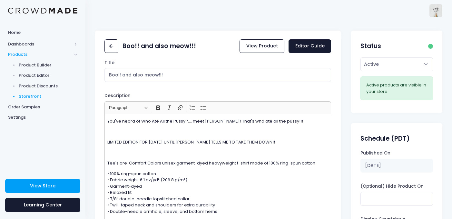
click at [31, 93] on link "Storefront" at bounding box center [42, 96] width 85 height 11
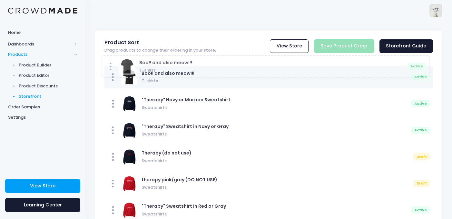
drag, startPoint x: 114, startPoint y: 126, endPoint x: 112, endPoint y: 69, distance: 57.1
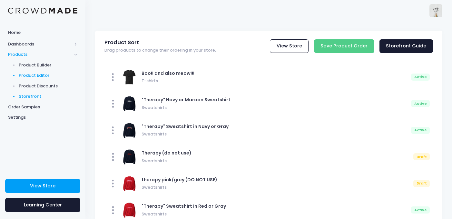
click at [30, 73] on span "Product Editor" at bounding box center [48, 75] width 59 height 6
click at [356, 51] on input "Save Product Order" at bounding box center [344, 46] width 60 height 14
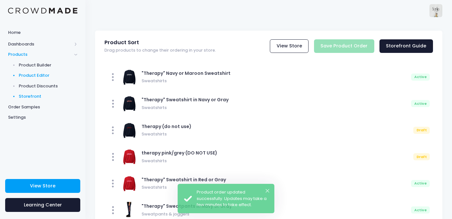
click at [48, 75] on span "Product Editor" at bounding box center [48, 75] width 59 height 6
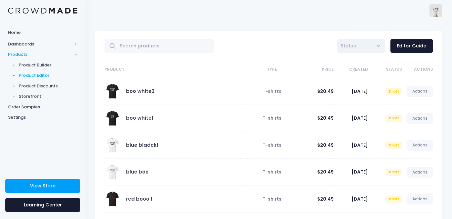
click at [364, 44] on span "Status" at bounding box center [361, 46] width 48 height 14
select select "active"
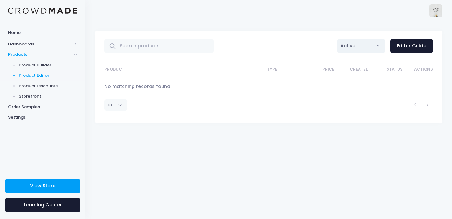
click at [321, 40] on div "All Active Draft Active Editor Guide" at bounding box center [327, 46] width 212 height 14
click at [39, 67] on span "Product Builder" at bounding box center [48, 65] width 59 height 6
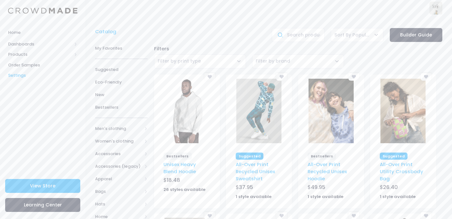
scroll to position [3, 0]
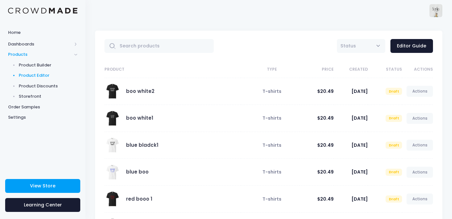
select select "active"
click at [26, 44] on span "Dashboards" at bounding box center [40, 44] width 64 height 6
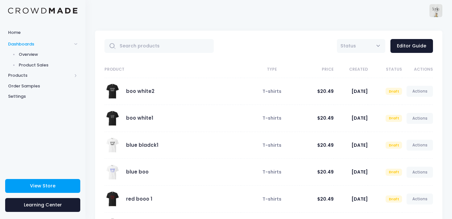
click at [56, 48] on span "Dashboards" at bounding box center [42, 44] width 85 height 11
click at [52, 52] on span "Products" at bounding box center [40, 54] width 64 height 6
click at [27, 45] on span "Dashboards" at bounding box center [40, 44] width 64 height 6
click at [26, 54] on span "Overview" at bounding box center [48, 54] width 59 height 6
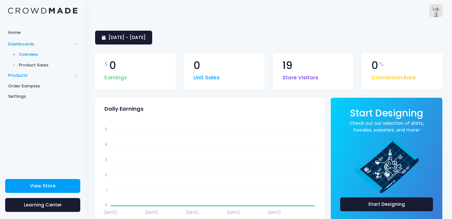
click at [25, 74] on span "Products" at bounding box center [40, 75] width 64 height 6
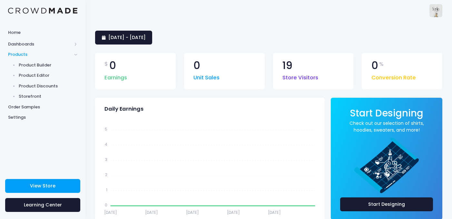
click at [25, 54] on span "Products" at bounding box center [40, 54] width 64 height 6
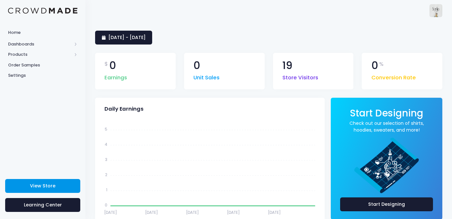
click at [31, 183] on span "View Store" at bounding box center [42, 185] width 25 height 6
click at [19, 54] on span "Products" at bounding box center [40, 54] width 64 height 6
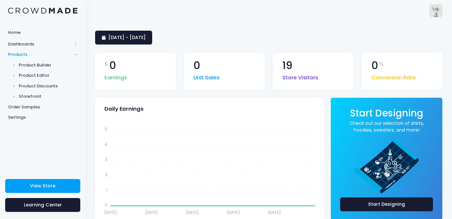
click at [19, 49] on span "Products" at bounding box center [42, 54] width 85 height 11
click at [19, 58] on span "Products" at bounding box center [42, 54] width 85 height 11
click at [31, 95] on span "Storefront" at bounding box center [48, 96] width 59 height 6
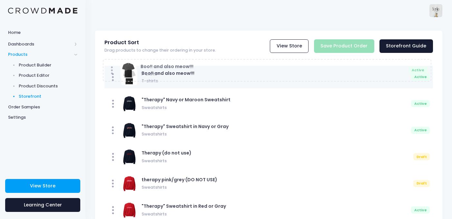
drag, startPoint x: 113, startPoint y: 90, endPoint x: 111, endPoint y: 71, distance: 19.1
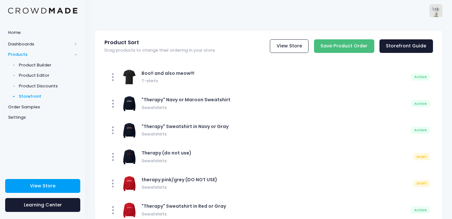
click at [344, 43] on input "Save Product Order" at bounding box center [344, 46] width 60 height 14
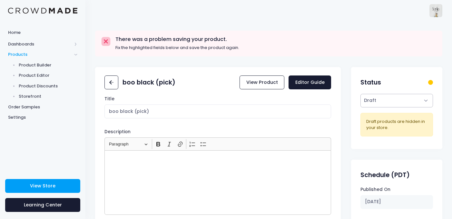
click at [391, 101] on select "Active Draft" at bounding box center [396, 101] width 72 height 14
click at [396, 103] on select "Active Draft" at bounding box center [396, 101] width 72 height 14
select select "active"
click at [360, 108] on select "Active Draft" at bounding box center [396, 101] width 72 height 14
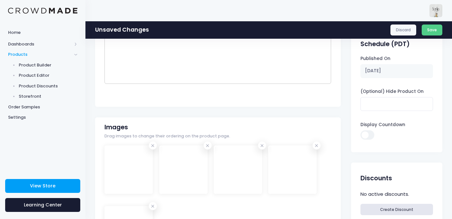
scroll to position [221, 0]
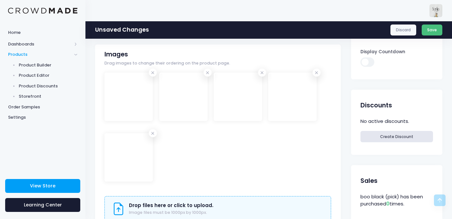
click at [426, 33] on button "Save" at bounding box center [432, 29] width 21 height 11
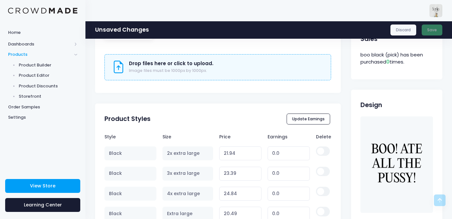
scroll to position [416, 0]
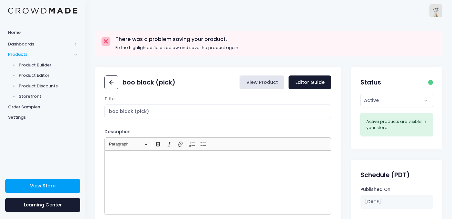
click at [279, 84] on link "View Product" at bounding box center [262, 82] width 45 height 14
click at [110, 33] on div "There was a problem saving your product. Fix the highlighted fields below and s…" at bounding box center [268, 44] width 347 height 26
click at [111, 81] on icon at bounding box center [110, 82] width 2 height 4
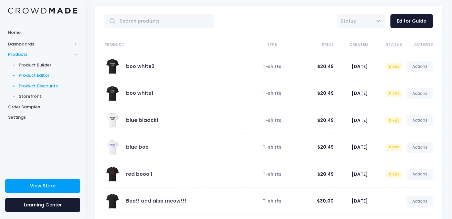
scroll to position [33, 0]
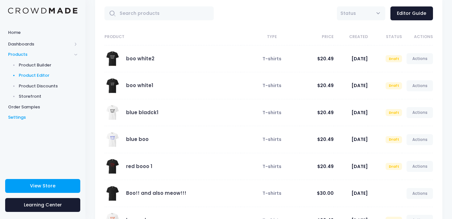
click at [43, 114] on link "Settings" at bounding box center [42, 117] width 85 height 11
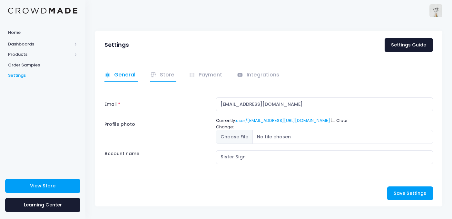
click at [164, 74] on link "Store" at bounding box center [163, 75] width 26 height 13
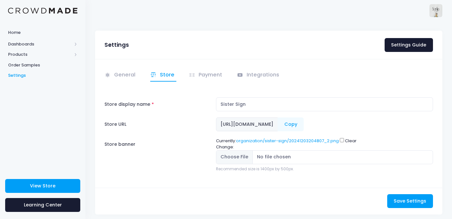
click at [209, 67] on div "General Store" at bounding box center [268, 123] width 347 height 128
click at [208, 79] on link "Payment" at bounding box center [206, 75] width 35 height 13
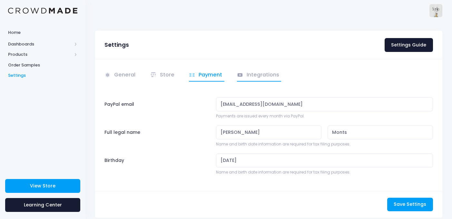
click at [251, 71] on link "Integrations" at bounding box center [259, 75] width 44 height 13
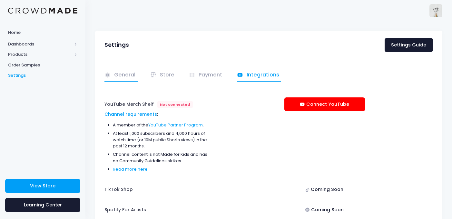
scroll to position [60, 0]
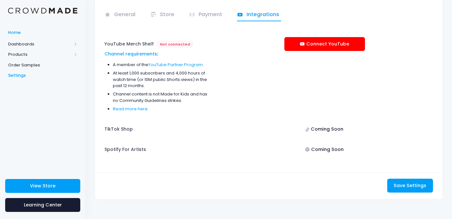
click at [53, 33] on span "Home" at bounding box center [42, 32] width 69 height 6
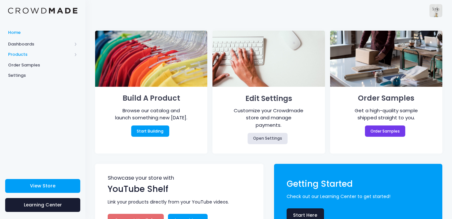
click at [57, 49] on span "Products" at bounding box center [42, 54] width 85 height 11
click at [51, 82] on link "Product Discounts" at bounding box center [42, 86] width 85 height 11
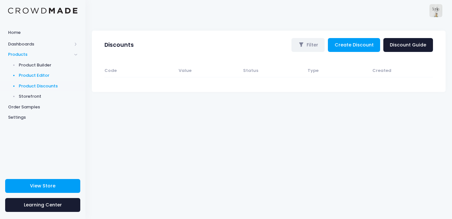
click at [47, 76] on span "Product Editor" at bounding box center [48, 75] width 59 height 6
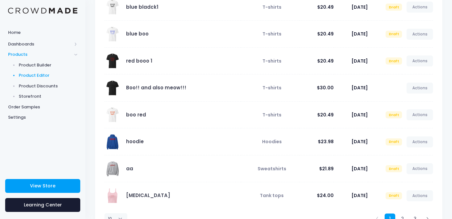
scroll to position [165, 0]
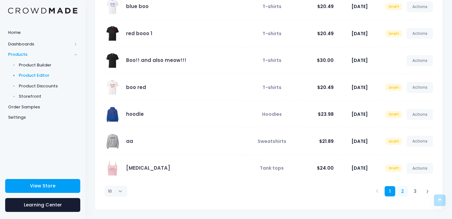
click at [403, 191] on link "2" at bounding box center [402, 191] width 11 height 11
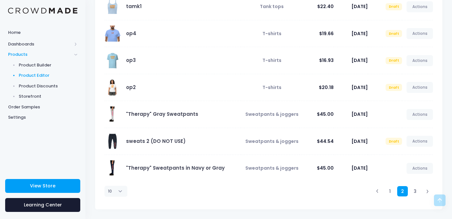
scroll to position [0, 0]
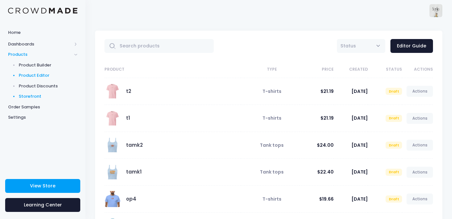
click at [58, 93] on link "Storefront" at bounding box center [42, 96] width 85 height 11
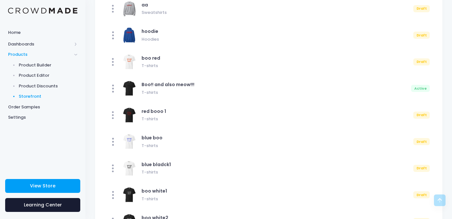
scroll to position [538, 0]
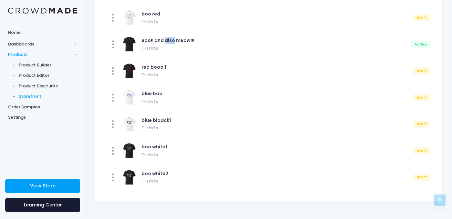
click at [157, 44] on div "Boo!! and also meow!!! T-shirts" at bounding box center [275, 44] width 267 height 14
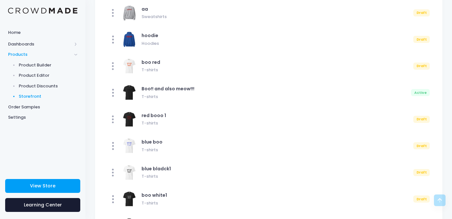
scroll to position [476, 0]
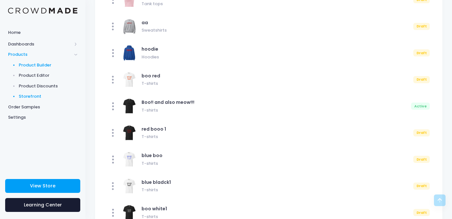
click at [43, 64] on span "Product Builder" at bounding box center [48, 65] width 59 height 6
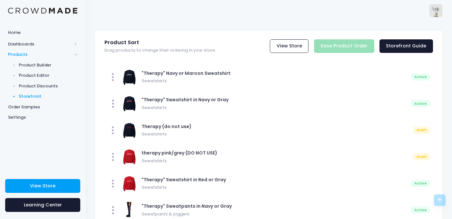
scroll to position [538, 0]
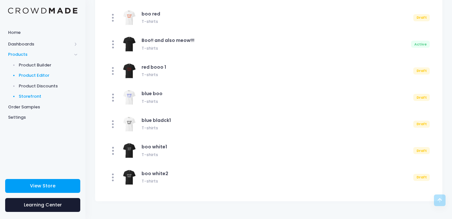
click at [65, 78] on span "Product Editor" at bounding box center [48, 75] width 59 height 6
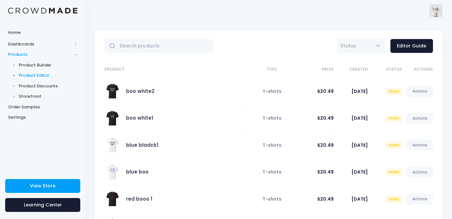
scroll to position [30, 0]
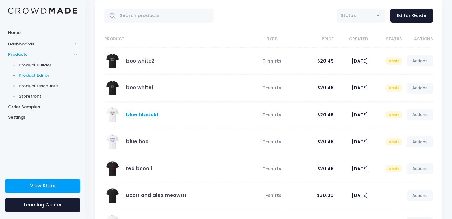
click at [141, 115] on link "blue bladck1" at bounding box center [142, 114] width 32 height 7
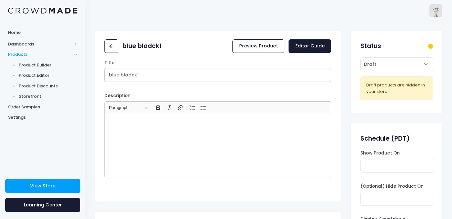
click at [184, 81] on input "blue bladck1" at bounding box center [217, 75] width 227 height 14
paste input "Boo!! and also meow!!!"
type input "Boo!! and also meow!!!"
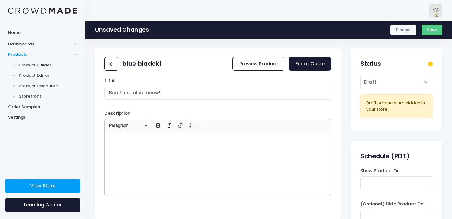
click at [169, 150] on div "Rich Text Editor, main" at bounding box center [217, 164] width 227 height 64
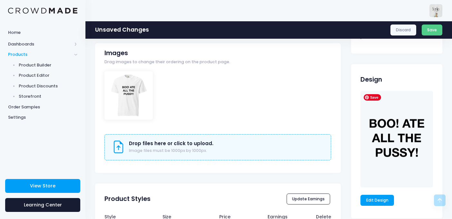
scroll to position [357, 0]
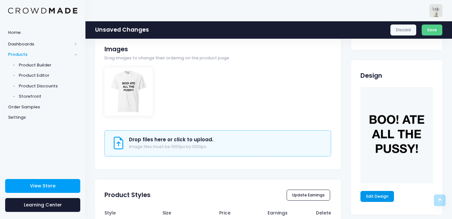
click at [382, 194] on link "Edit Design" at bounding box center [377, 196] width 34 height 11
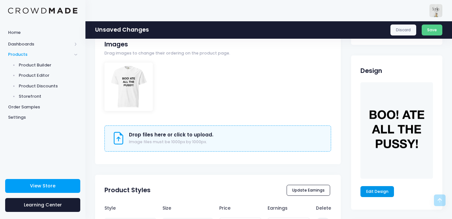
scroll to position [296, 0]
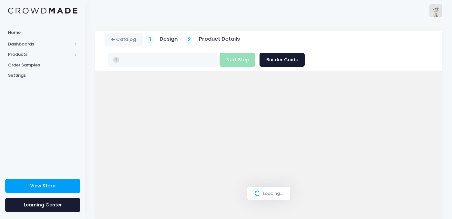
type input "$20.49 - $24.84"
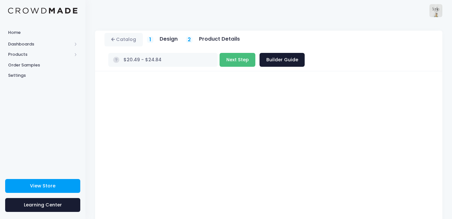
click at [255, 53] on button "Next Step" at bounding box center [238, 60] width 36 height 14
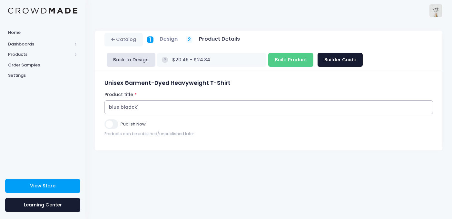
click at [241, 110] on input "blue bladck1" at bounding box center [268, 107] width 328 height 14
type input "boo THIS"
click at [268, 62] on input "Build Product" at bounding box center [290, 60] width 45 height 14
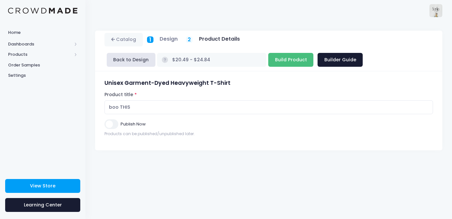
type input "Building product..."
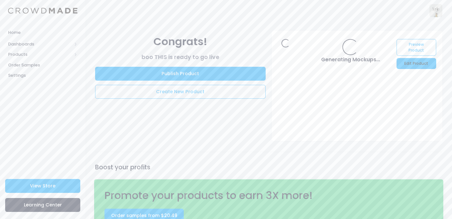
click at [425, 64] on link "Edit Product" at bounding box center [415, 63] width 39 height 11
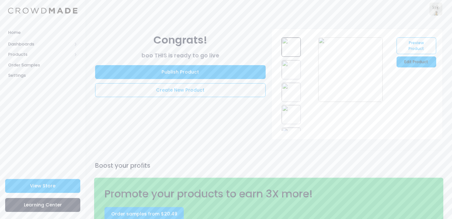
click at [420, 58] on link "Edit Product" at bounding box center [415, 61] width 39 height 11
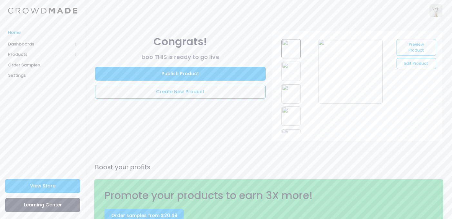
click at [21, 34] on span "Home" at bounding box center [42, 32] width 69 height 6
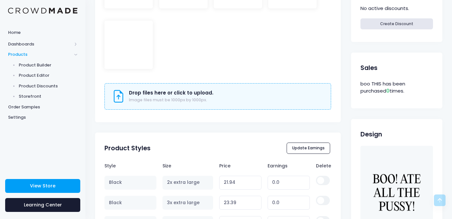
scroll to position [327, 0]
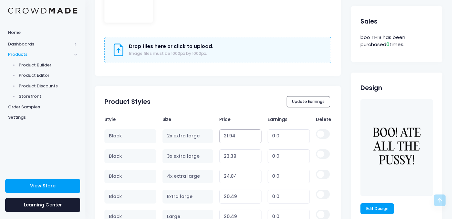
click at [248, 132] on input "21.94" at bounding box center [240, 136] width 42 height 14
type input "30"
type input "8.06"
click at [248, 132] on input "30" at bounding box center [240, 136] width 42 height 14
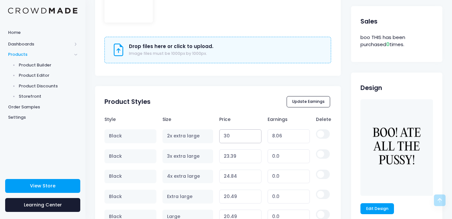
click at [248, 132] on input "30" at bounding box center [240, 136] width 42 height 14
type input "30"
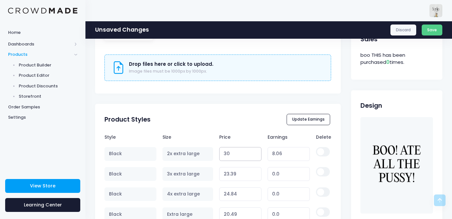
click at [241, 154] on input "30" at bounding box center [240, 154] width 42 height 14
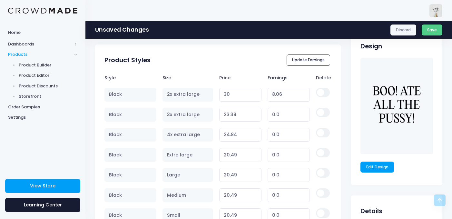
click at [238, 102] on td "30 Variant price must be at least $21.94 and not more than $250" at bounding box center [240, 94] width 48 height 20
click at [238, 115] on input "23.39" at bounding box center [240, 115] width 42 height 14
type input "0.00"
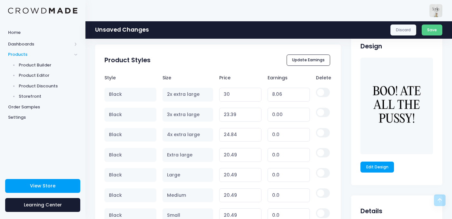
click at [229, 104] on td "30 Variant price must be at least $21.94 and not more than $250" at bounding box center [240, 94] width 48 height 20
click at [229, 95] on input "30" at bounding box center [240, 95] width 42 height 14
click at [232, 115] on input "23.39" at bounding box center [240, 115] width 42 height 14
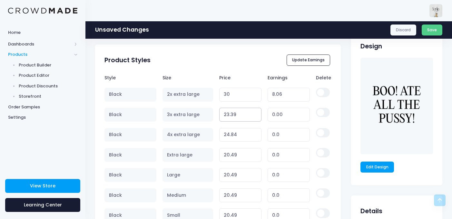
click at [232, 115] on input "23.39" at bounding box center [240, 115] width 42 height 14
paste input "30"
type input "30"
type input "6.61"
type input "30"
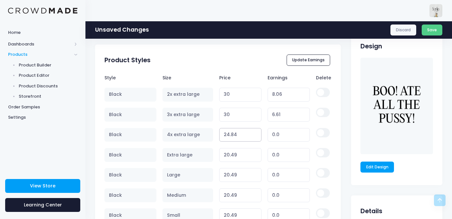
click at [232, 128] on input "24.84" at bounding box center [240, 135] width 42 height 14
click at [232, 134] on input "24.84" at bounding box center [240, 135] width 42 height 14
paste input "30"
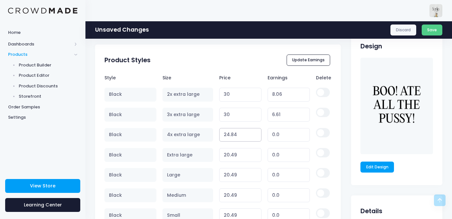
type input "30"
type input "5.16"
type input "30"
click at [230, 155] on input "20.49" at bounding box center [240, 155] width 42 height 14
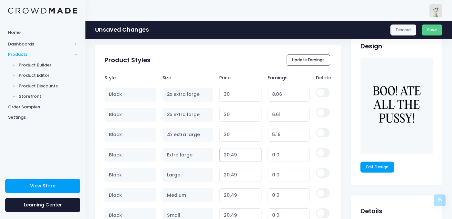
click at [230, 155] on input "20.49" at bounding box center [240, 155] width 42 height 14
paste input "30"
type input "30"
type input "9.51"
type input "30"
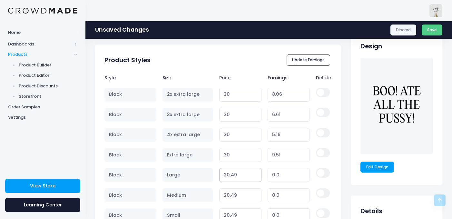
click at [230, 174] on input "20.49" at bounding box center [240, 175] width 42 height 14
paste input "30"
type input "30"
type input "9.51"
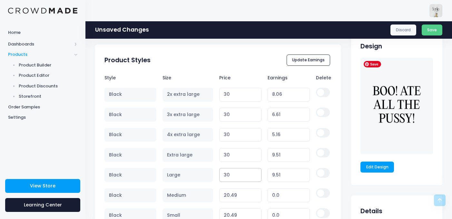
scroll to position [523, 0]
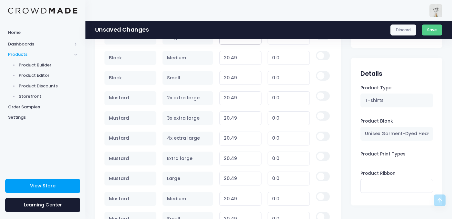
type input "30"
click at [222, 53] on input "20.49" at bounding box center [240, 58] width 42 height 14
paste input "30"
type input "30"
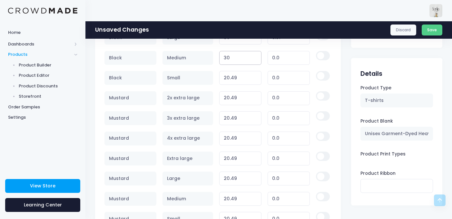
type input "9.51"
type input "30"
click at [231, 83] on input "20.49" at bounding box center [240, 78] width 42 height 14
paste input "30"
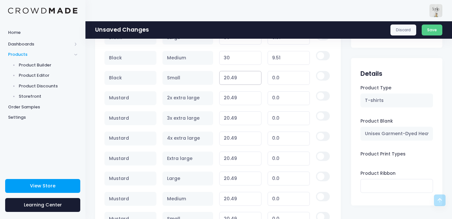
type input "20.4930"
type input "0.00"
click at [231, 77] on input "20.4930" at bounding box center [240, 78] width 42 height 14
paste input "number"
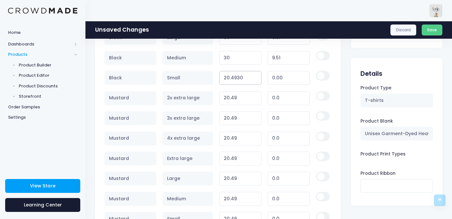
type input "30"
type input "9.51"
type input "30"
click at [230, 94] on input "20.49" at bounding box center [240, 98] width 42 height 14
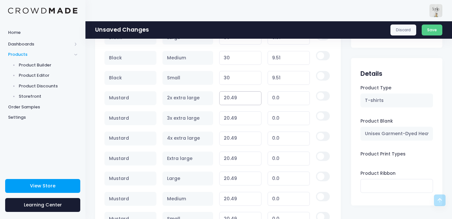
paste input "30"
type input "30"
type input "9.51"
type input "30"
click at [231, 120] on input "20.49" at bounding box center [240, 118] width 42 height 14
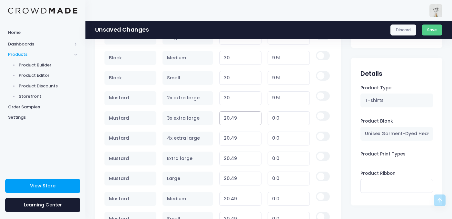
click at [231, 120] on input "20.49" at bounding box center [240, 118] width 42 height 14
paste input "30"
type input "30"
type input "9.51"
type input "30"
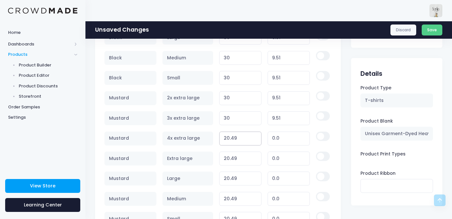
click at [231, 142] on input "20.49" at bounding box center [240, 139] width 42 height 14
type input "0.00"
click at [230, 139] on input "20.49" at bounding box center [240, 139] width 42 height 14
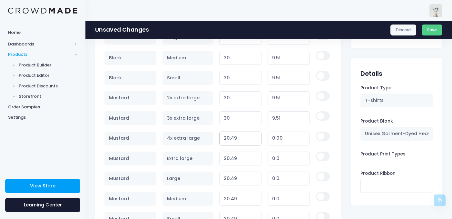
click at [230, 139] on input "20.49" at bounding box center [240, 139] width 42 height 14
paste input "30"
type input "30"
type input "9.51"
type input "30"
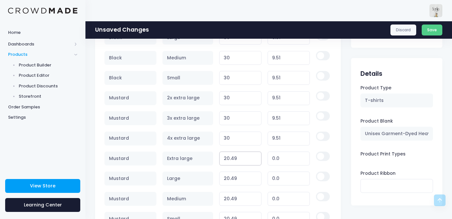
click at [231, 155] on input "20.49" at bounding box center [240, 159] width 42 height 14
paste input "30"
type input "30"
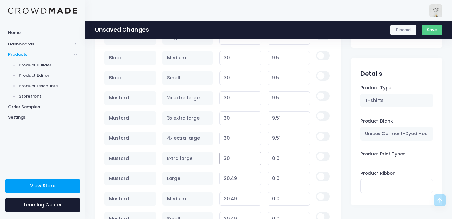
type input "9.51"
type input "30"
click at [231, 174] on input "20.49" at bounding box center [240, 178] width 42 height 14
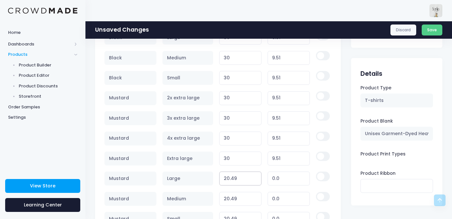
paste input "30"
type input "30"
type input "9.51"
type input "30"
click at [232, 198] on input "20.49" at bounding box center [240, 199] width 42 height 14
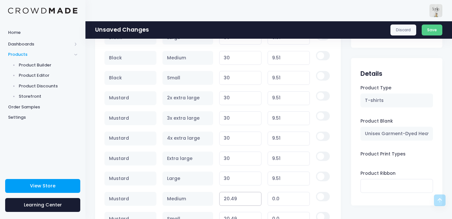
click at [232, 198] on input "20.49" at bounding box center [240, 199] width 42 height 14
paste input "30"
type input "30"
type input "9.51"
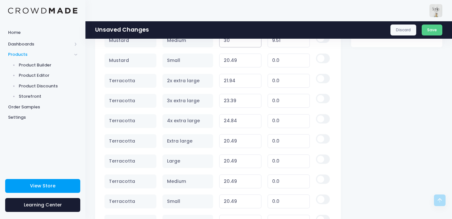
scroll to position [692, 0]
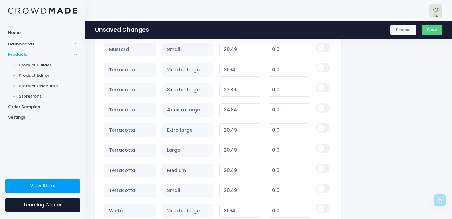
type input "30"
click at [241, 52] on input "20.49" at bounding box center [240, 50] width 42 height 14
paste input "30"
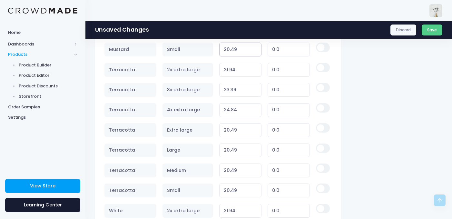
type input "30"
type input "9.51"
type input "30"
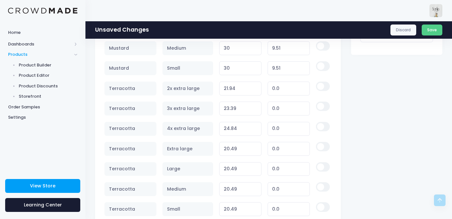
scroll to position [668, 0]
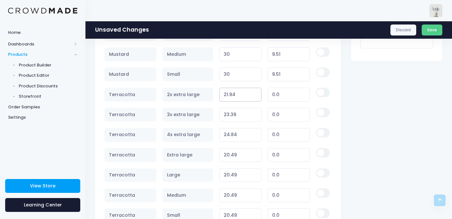
click at [242, 89] on input "21.94" at bounding box center [240, 95] width 42 height 14
paste input "30"
type input "30"
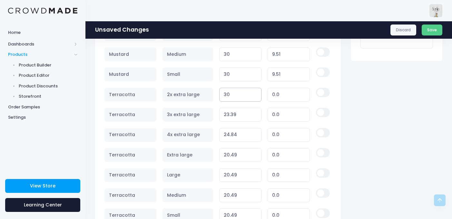
type input "8.06"
type input "30"
click at [230, 119] on input "23.39" at bounding box center [240, 115] width 42 height 14
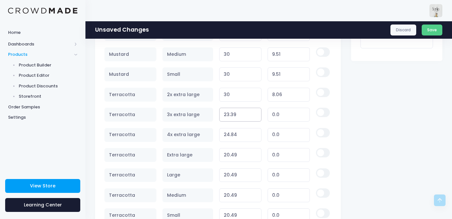
paste input "30"
type input "30"
type input "6.61"
type input "30"
click at [232, 136] on input "24.84" at bounding box center [240, 135] width 42 height 14
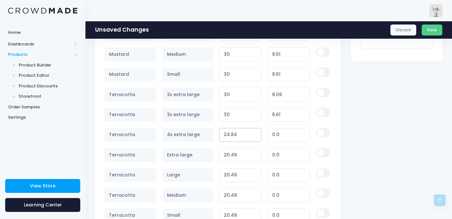
click at [232, 136] on input "24.84" at bounding box center [240, 135] width 42 height 14
paste input "30"
type input "30"
type input "5.16"
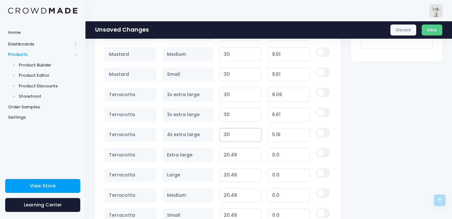
type input "30"
click at [231, 153] on input "20.49" at bounding box center [240, 155] width 42 height 14
paste input "30"
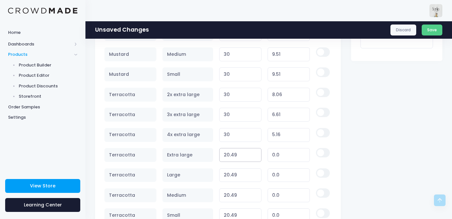
type input "30"
type input "9.51"
type input "30"
click at [230, 177] on input "20.49" at bounding box center [240, 175] width 42 height 14
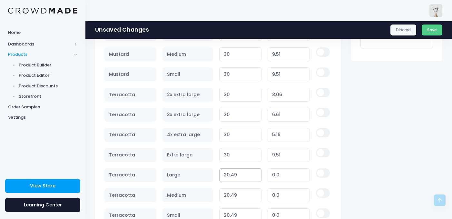
click at [230, 177] on input "20.49" at bounding box center [240, 175] width 42 height 14
paste input "30"
type input "30"
type input "9.51"
type input "30"
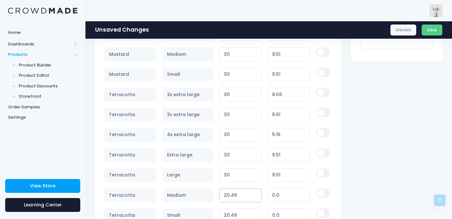
click at [230, 195] on input "20.49" at bounding box center [240, 195] width 42 height 14
paste input "30"
type input "30"
type input "9.51"
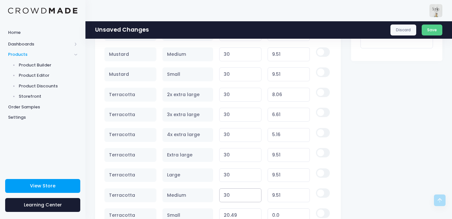
type input "30"
click at [233, 214] on input "20.49" at bounding box center [240, 215] width 42 height 14
paste input "30"
type input "30"
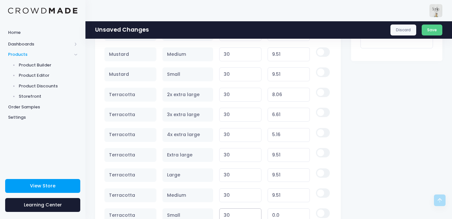
type input "9.51"
type input "30"
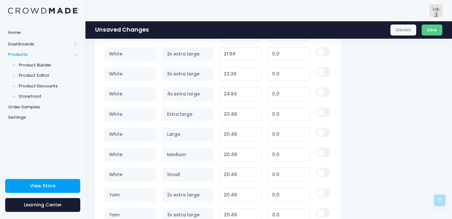
scroll to position [848, 0]
click at [234, 58] on input "21.94" at bounding box center [240, 55] width 42 height 14
paste input "30"
type input "30"
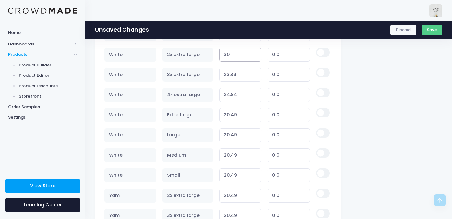
type input "8.06"
type input "30"
click at [233, 70] on input "23.39" at bounding box center [240, 75] width 42 height 14
paste input "30"
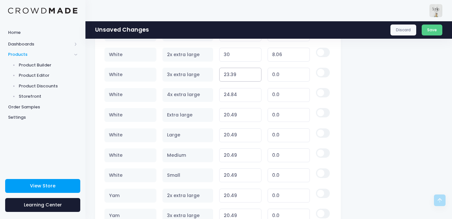
type input "30"
type input "6.61"
type input "30"
click at [231, 94] on input "24.84" at bounding box center [240, 95] width 42 height 14
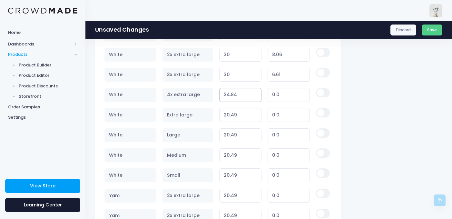
paste input "30"
type input "30"
type input "5.16"
type input "30"
click at [230, 119] on input "20.49" at bounding box center [240, 115] width 42 height 14
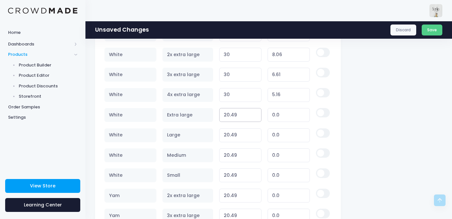
click at [230, 119] on input "20.49" at bounding box center [240, 115] width 42 height 14
paste input "30"
type input "20.4930"
type input "0.00"
click at [230, 119] on input "20.4930" at bounding box center [240, 115] width 42 height 14
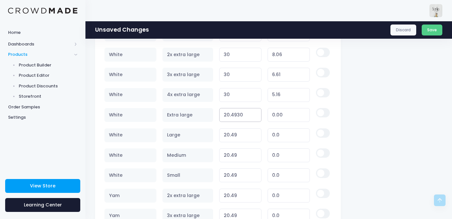
click at [230, 118] on input "20.4930" at bounding box center [240, 115] width 42 height 14
click at [230, 117] on input "20.4930" at bounding box center [240, 115] width 42 height 14
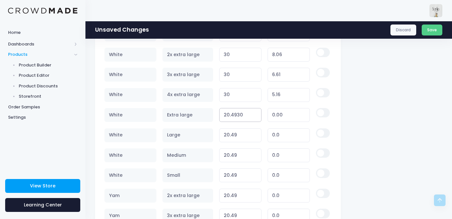
paste input "number"
type input "30"
type input "9.51"
type input "30"
click at [230, 129] on input "20.49" at bounding box center [240, 135] width 42 height 14
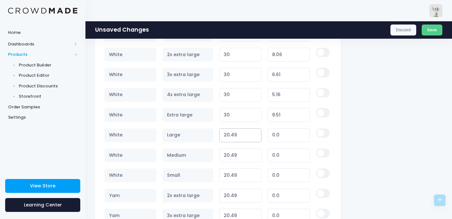
click at [230, 129] on input "20.49" at bounding box center [240, 135] width 42 height 14
paste input "30"
type input "30"
type input "9.51"
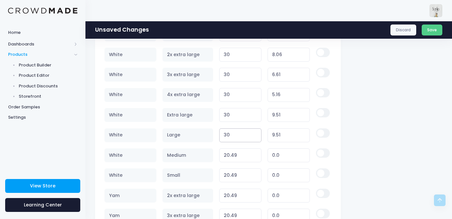
type input "30"
click at [227, 154] on input "20.49" at bounding box center [240, 155] width 42 height 14
paste input "30"
type input "30"
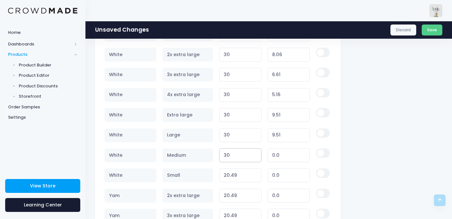
type input "9.51"
type input "30"
click at [230, 171] on input "20.49" at bounding box center [240, 175] width 42 height 14
paste input "30"
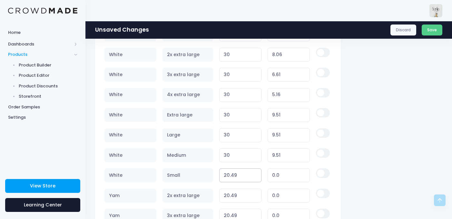
type input "30"
type input "9.51"
type input "30"
click at [227, 188] on td "20.49 Variant price must be at least $20.49 and not more than $250" at bounding box center [240, 195] width 48 height 20
click at [227, 191] on input "20.49" at bounding box center [240, 196] width 42 height 14
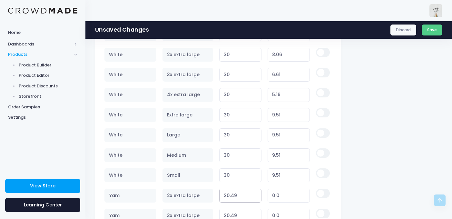
click at [227, 191] on input "20.49" at bounding box center [240, 196] width 42 height 14
paste input "30"
type input "30"
type input "9.51"
type input "30"
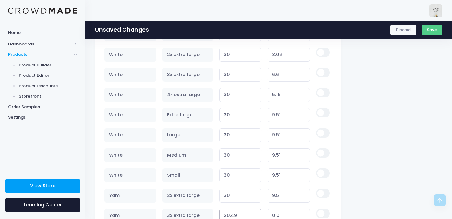
click at [231, 212] on input "20.49" at bounding box center [240, 216] width 42 height 14
paste
type input "30"
type input "9.51"
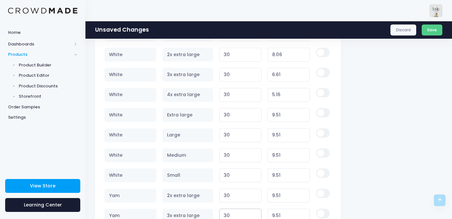
type input "30"
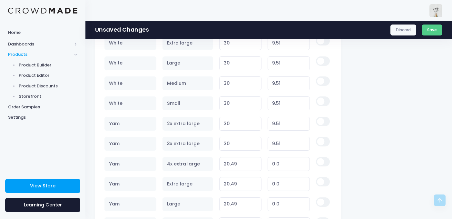
scroll to position [1016, 0]
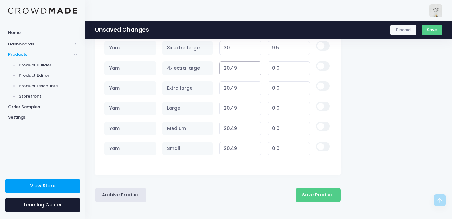
click at [232, 72] on input "20.49" at bounding box center [240, 68] width 42 height 14
type input "30"
type input "9.51"
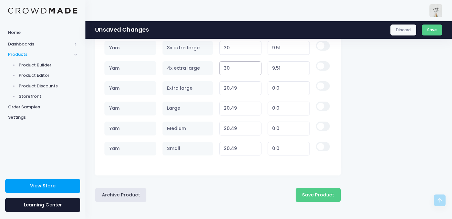
type input "30"
click at [232, 92] on input "20.49" at bounding box center [240, 88] width 42 height 14
type input "30"
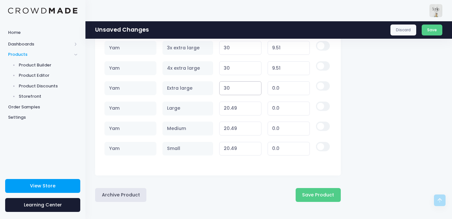
type input "9.51"
type input "30"
click at [232, 116] on td "20.49 Variant price must be at least $20.49 and not more than $250" at bounding box center [240, 108] width 48 height 20
click at [232, 108] on input "20.49" at bounding box center [240, 109] width 42 height 14
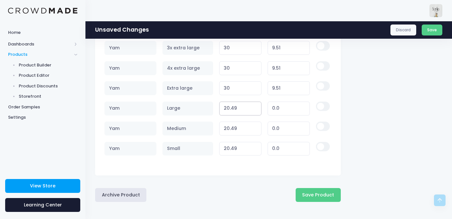
click at [232, 108] on input "20.49" at bounding box center [240, 109] width 42 height 14
type input "30"
type input "9.51"
type input "30"
click at [231, 123] on input "20.49" at bounding box center [240, 129] width 42 height 14
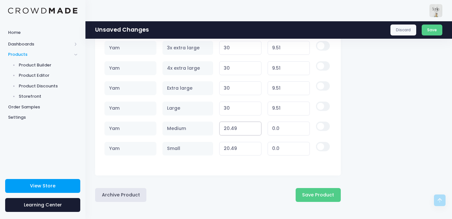
click at [231, 123] on input "20.49" at bounding box center [240, 129] width 42 height 14
type input "30"
type input "9.51"
type input "30"
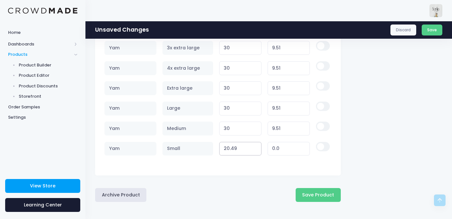
click at [231, 149] on input "20.49" at bounding box center [240, 149] width 42 height 14
type input "30"
type input "9.51"
type input "30"
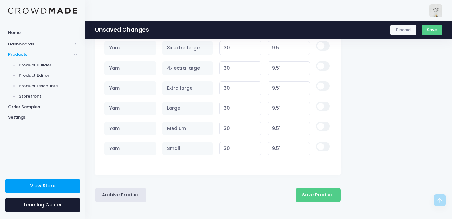
click at [229, 186] on div "Archive Product Save Product" at bounding box center [218, 192] width 246 height 19
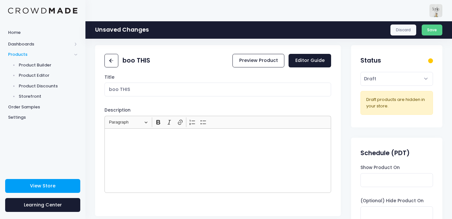
scroll to position [18, 0]
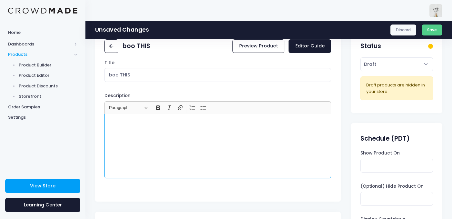
click at [197, 131] on div "Rich Text Editor, main" at bounding box center [217, 146] width 227 height 64
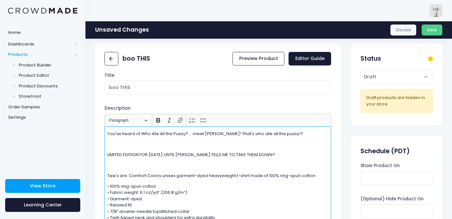
scroll to position [9, 0]
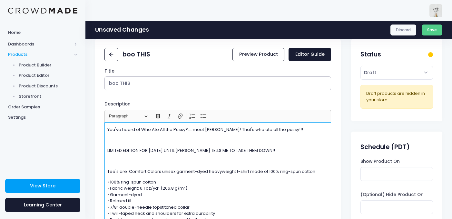
click at [167, 81] on input "boo THIS" at bounding box center [217, 83] width 227 height 14
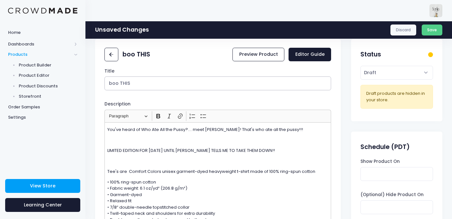
click at [167, 81] on input "boo THIS" at bounding box center [217, 83] width 227 height 14
type input "Boo!! and also meow!!!"
click at [179, 59] on div "boo THIS Preview Product Editor Guide" at bounding box center [218, 54] width 246 height 23
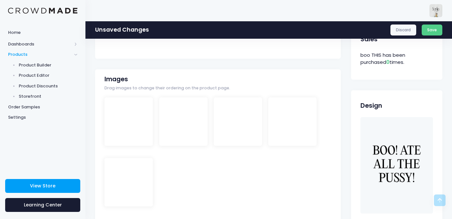
scroll to position [322, 0]
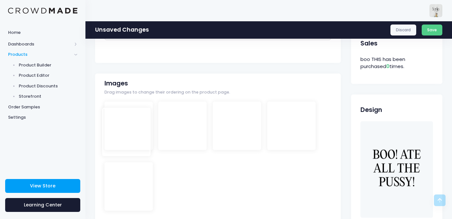
drag, startPoint x: 134, startPoint y: 192, endPoint x: 130, endPoint y: 137, distance: 54.6
drag, startPoint x: 183, startPoint y: 152, endPoint x: 167, endPoint y: 199, distance: 48.9
drag, startPoint x: 180, startPoint y: 155, endPoint x: 171, endPoint y: 157, distance: 9.1
click at [171, 157] on div at bounding box center [217, 162] width 227 height 121
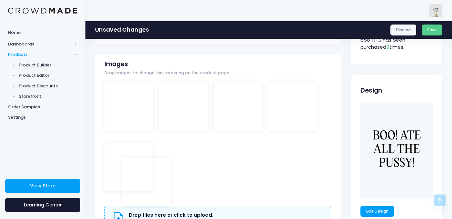
drag, startPoint x: 175, startPoint y: 148, endPoint x: 138, endPoint y: 204, distance: 67.1
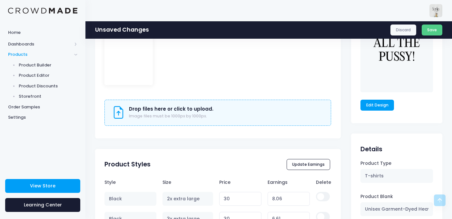
scroll to position [447, 0]
click at [374, 107] on link "Edit Design" at bounding box center [377, 105] width 34 height 11
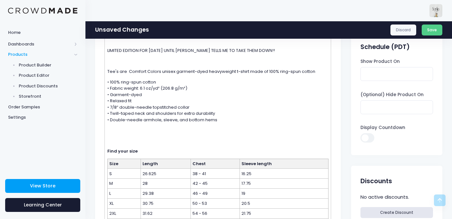
scroll to position [0, 0]
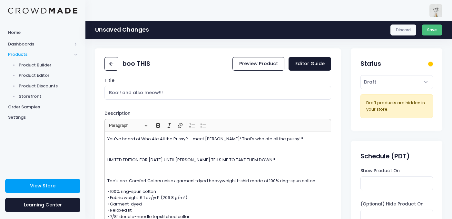
click at [435, 26] on button "Save" at bounding box center [432, 29] width 21 height 11
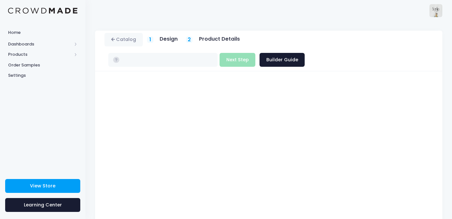
type input "$20.49 - $24.84"
click at [255, 53] on button "Next Step" at bounding box center [238, 60] width 36 height 14
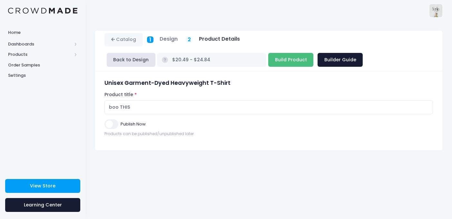
click at [268, 60] on input "Build Product" at bounding box center [290, 60] width 45 height 14
type input "Building product..."
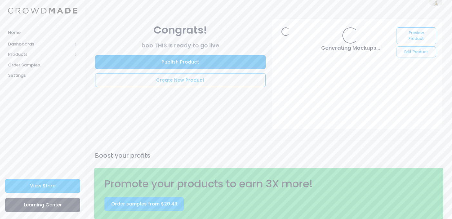
scroll to position [12, 0]
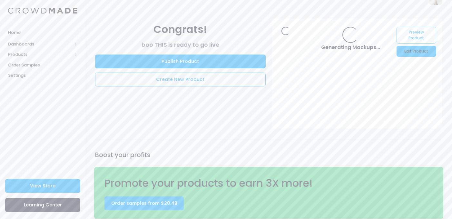
click at [408, 49] on link "Edit Product" at bounding box center [415, 51] width 39 height 11
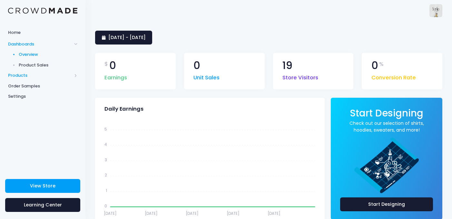
click at [21, 76] on span "Products" at bounding box center [40, 75] width 64 height 6
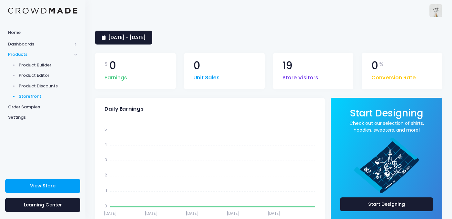
click at [32, 94] on span "Storefront" at bounding box center [48, 96] width 59 height 6
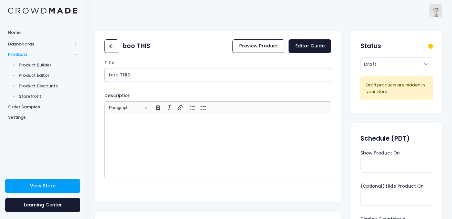
click at [140, 78] on input "boo THIS" at bounding box center [217, 75] width 227 height 14
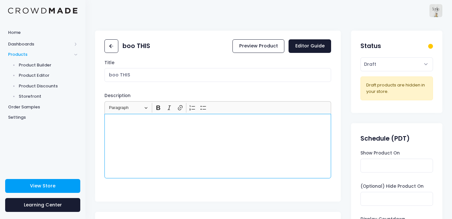
click at [140, 154] on div "Rich Text Editor, main" at bounding box center [217, 146] width 227 height 64
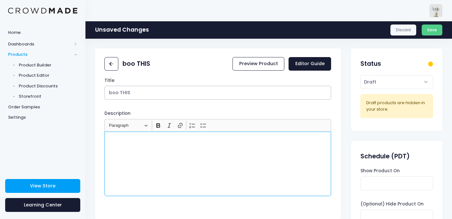
click at [146, 93] on input "boo THIS" at bounding box center [217, 93] width 227 height 14
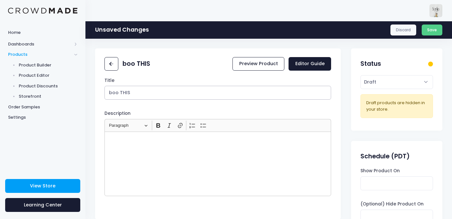
click at [146, 93] on input "boo THIS" at bounding box center [217, 93] width 227 height 14
paste input "Boo!! and also meow!!!"
type input "Boo!! and also meow!!!"
click at [143, 178] on div "Rich Text Editor, main" at bounding box center [217, 164] width 227 height 64
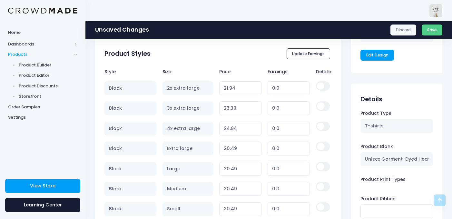
scroll to position [508, 0]
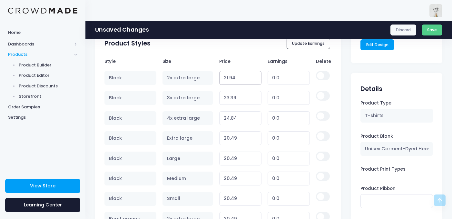
click at [249, 78] on input "21.94" at bounding box center [240, 78] width 42 height 14
type input "30"
type input "8.06"
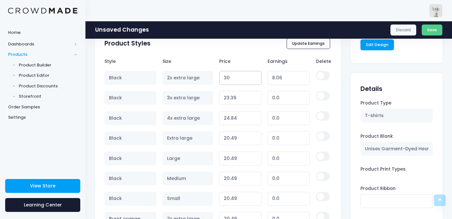
click at [249, 78] on input "30" at bounding box center [240, 78] width 42 height 14
type input "30"
click at [238, 90] on td "23.39 Variant price must be at least $23.39 and not more than $250" at bounding box center [240, 98] width 48 height 20
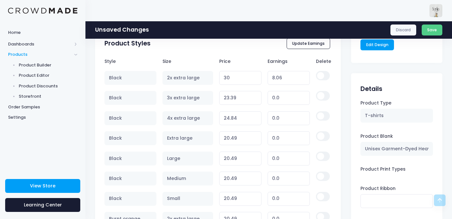
click at [238, 90] on td "23.39 Variant price must be at least $23.39 and not more than $250" at bounding box center [240, 98] width 48 height 20
click at [237, 96] on input "23.39" at bounding box center [240, 98] width 42 height 14
paste input "30"
type input "23.3930"
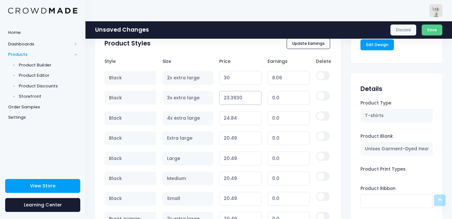
type input "0.00"
click at [236, 100] on input "23.3930" at bounding box center [240, 98] width 42 height 14
paste input "number"
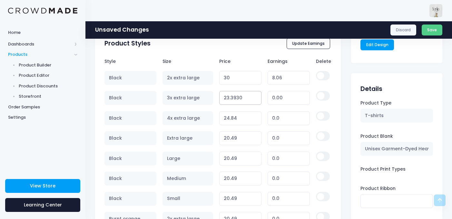
type input "30"
type input "6.61"
type input "30"
click at [232, 120] on input "24.84" at bounding box center [240, 118] width 42 height 14
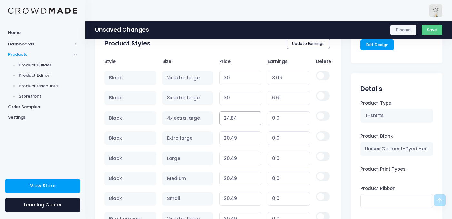
click at [232, 120] on input "24.84" at bounding box center [240, 118] width 42 height 14
paste input "30"
type input "30"
type input "5.16"
type input "30"
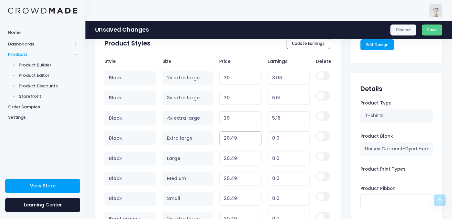
click at [231, 138] on input "20.49" at bounding box center [240, 138] width 42 height 14
paste input "30"
type input "30"
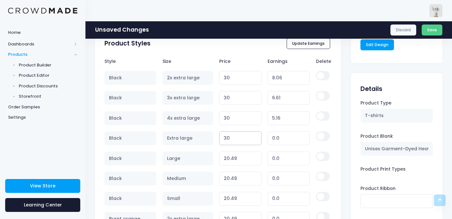
type input "9.51"
type input "30"
click at [347, 133] on div "boo THIS Preview Product Editor Guide Title Boo!! and also meow!!! Description …" at bounding box center [268, 168] width 347 height 1256
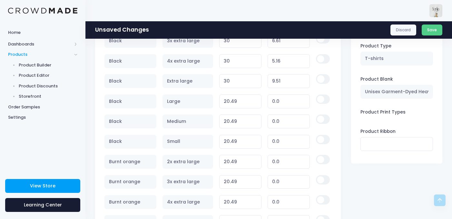
scroll to position [572, 0]
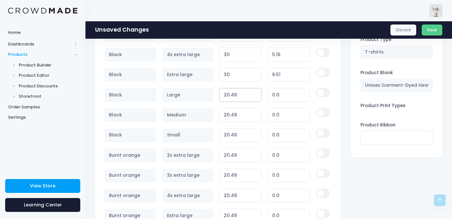
click at [231, 90] on input "20.49" at bounding box center [240, 95] width 42 height 14
paste input "30"
type input "30"
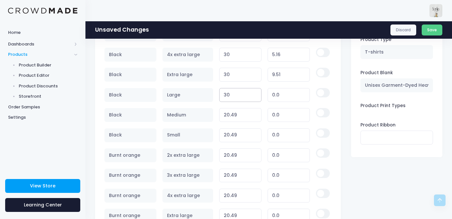
type input "9.51"
type input "30"
click at [230, 114] on input "20.49" at bounding box center [240, 115] width 42 height 14
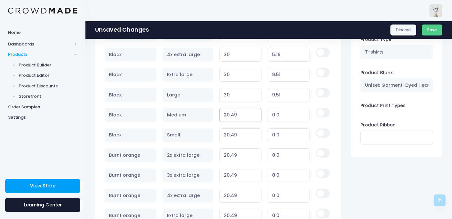
paste input "30"
type input "30"
type input "9.51"
type input "30"
click at [227, 135] on input "20.49" at bounding box center [240, 135] width 42 height 14
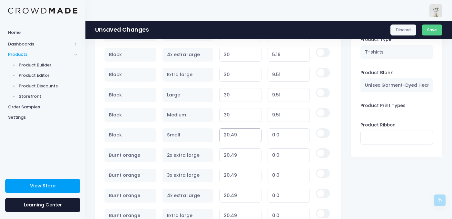
click at [227, 135] on input "20.49" at bounding box center [240, 135] width 42 height 14
paste input "30"
type input "30"
type input "9.51"
type input "30"
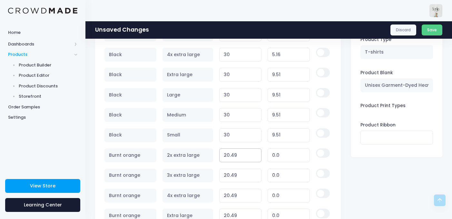
click at [228, 158] on input "20.49" at bounding box center [240, 155] width 42 height 14
paste input "30"
type input "30"
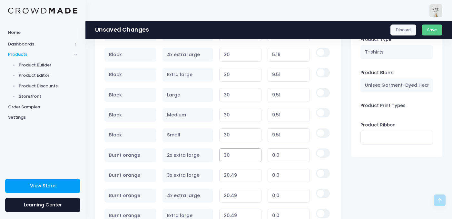
type input "9.51"
type input "30"
click at [227, 167] on td "20.49 Variant price must be at least $20.49 and not more than $250" at bounding box center [240, 175] width 48 height 20
click at [227, 177] on input "20.49" at bounding box center [240, 176] width 42 height 14
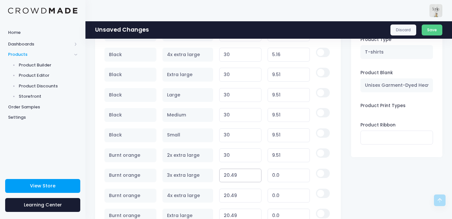
click at [227, 177] on input "20.49" at bounding box center [240, 176] width 42 height 14
paste input "30"
type input "30"
type input "9.51"
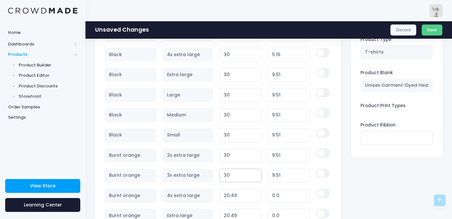
type input "30"
click at [227, 191] on input "20.49" at bounding box center [240, 196] width 42 height 14
paste input "30"
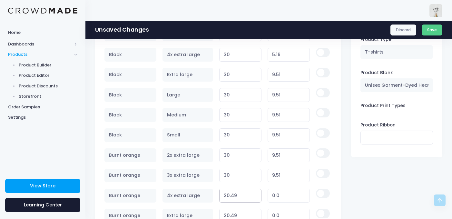
type input "30"
type input "9.51"
type input "30"
click at [227, 207] on td "20.49 Variant price must be at least $20.49 and not more than $250" at bounding box center [240, 216] width 48 height 20
click at [227, 211] on input "20.49" at bounding box center [240, 216] width 42 height 14
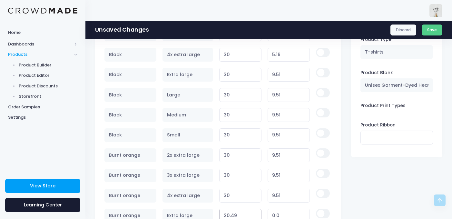
click at [227, 211] on input "20.49" at bounding box center [240, 216] width 42 height 14
paste input "30"
type input "30"
type input "9.51"
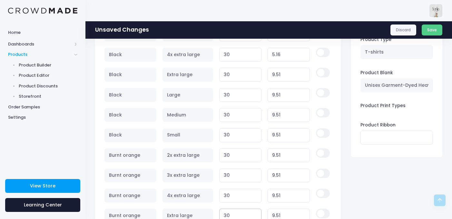
type input "30"
click at [364, 187] on div "Status Active Draft Set the product status. Active products are visible in your…" at bounding box center [396, 105] width 91 height 1256
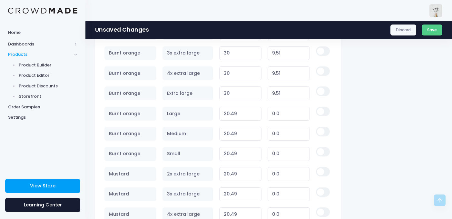
scroll to position [705, 0]
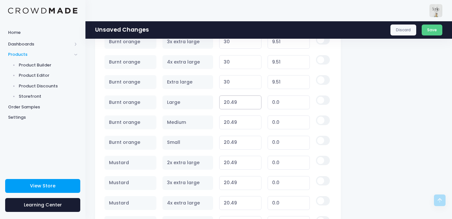
click at [233, 98] on input "20.49" at bounding box center [240, 102] width 42 height 14
paste input "30"
type input "30"
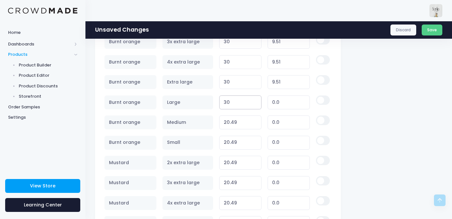
type input "9.51"
type input "30"
click at [229, 121] on input "20.49" at bounding box center [240, 122] width 42 height 14
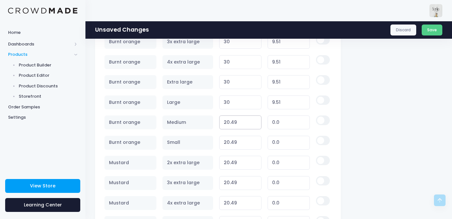
paste input "30"
type input "30"
type input "9.51"
type input "30"
click at [229, 141] on input "20.49" at bounding box center [240, 143] width 42 height 14
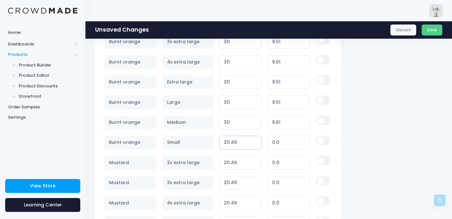
click at [229, 141] on input "20.49" at bounding box center [240, 143] width 42 height 14
paste input "30"
type input "30"
type input "9.51"
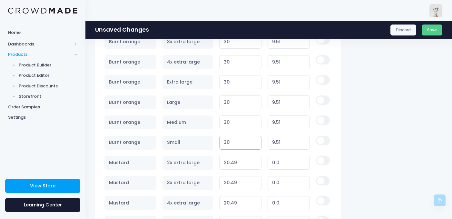
type input "30"
click at [228, 161] on input "20.49" at bounding box center [240, 163] width 42 height 14
paste input "30"
type input "30"
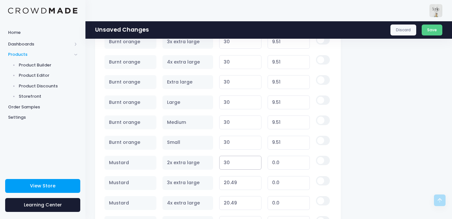
type input "9.51"
type input "30"
click at [233, 183] on input "20.49" at bounding box center [240, 183] width 42 height 14
paste input "30"
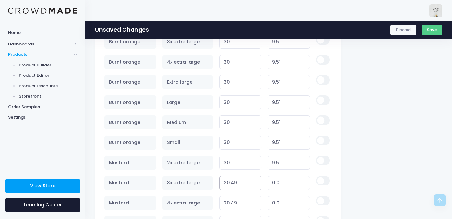
type input "30"
type input "9.51"
type input "30"
click at [230, 203] on input "20.49" at bounding box center [240, 203] width 42 height 14
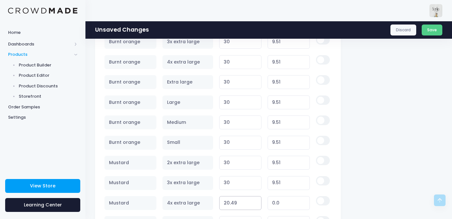
paste input "30"
type input "30"
type input "9.51"
type input "30"
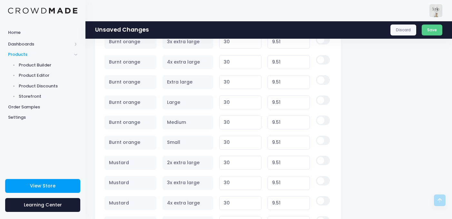
scroll to position [826, 0]
click at [225, 105] on input "20.49" at bounding box center [240, 102] width 42 height 14
paste input "30"
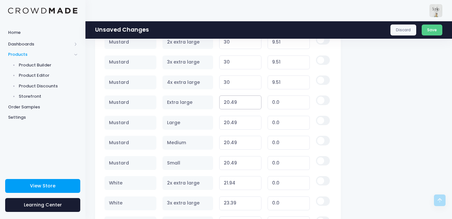
type input "30"
type input "9.51"
type input "30"
click at [228, 120] on input "20.49" at bounding box center [240, 123] width 42 height 14
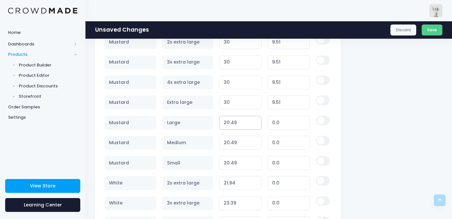
click at [228, 120] on input "20.49" at bounding box center [240, 123] width 42 height 14
paste input "30"
type input "30"
type input "9.51"
type input "30"
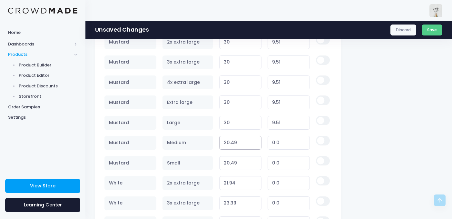
click at [228, 140] on input "20.49" at bounding box center [240, 143] width 42 height 14
paste input "30"
type input "30"
type input "9.51"
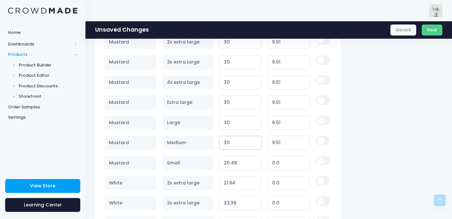
type input "30"
click at [232, 163] on input "20.49" at bounding box center [240, 163] width 42 height 14
paste input "30"
type input "30"
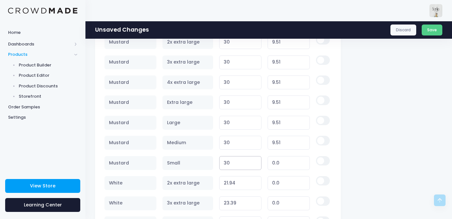
type input "9.51"
type input "30"
click at [230, 180] on input "21.94" at bounding box center [240, 183] width 42 height 14
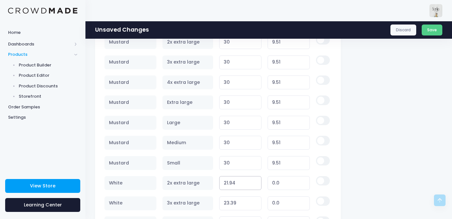
paste input "30"
type input "30"
type input "8.06"
type input "30"
click at [230, 202] on input "23.39" at bounding box center [240, 203] width 42 height 14
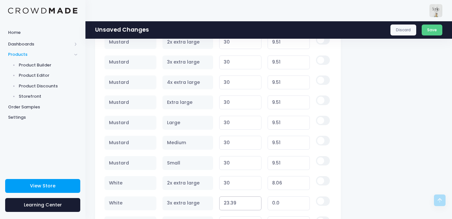
click at [230, 202] on input "23.39" at bounding box center [240, 203] width 42 height 14
paste input "30"
type input "30"
type input "6.61"
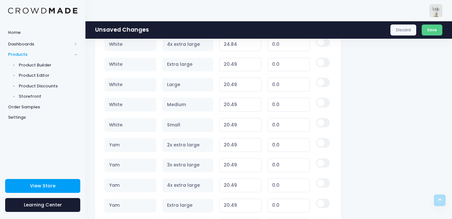
type input "30"
click at [234, 72] on td "20.49 Variant price must be at least $20.49 and not more than $250" at bounding box center [240, 64] width 48 height 20
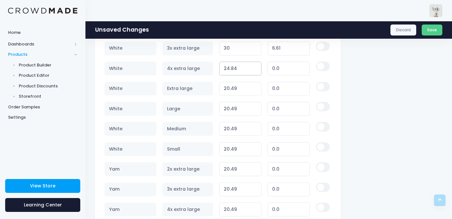
click at [230, 71] on input "24.84" at bounding box center [240, 69] width 42 height 14
paste input "30"
type input "30"
type input "5.16"
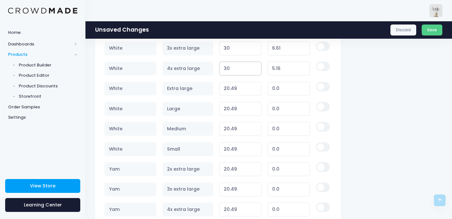
type input "30"
click at [229, 92] on input "20.49" at bounding box center [240, 89] width 42 height 14
paste input "30"
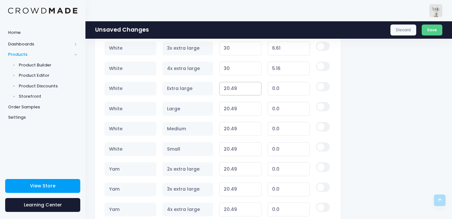
type input "30"
type input "9.51"
type input "30"
click at [229, 106] on input "20.49" at bounding box center [240, 109] width 42 height 14
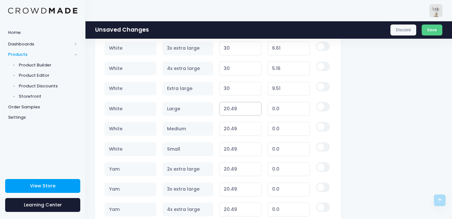
click at [229, 106] on input "20.49" at bounding box center [240, 109] width 42 height 14
paste input "30"
type input "30"
type input "9.51"
type input "30"
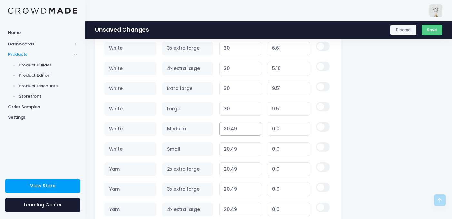
click at [229, 122] on input "20.49" at bounding box center [240, 129] width 42 height 14
paste input "30"
type input "30"
type input "9.51"
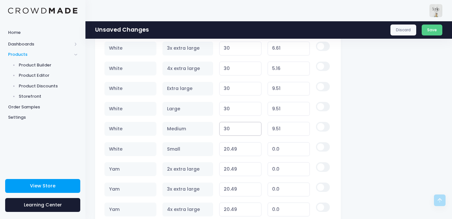
type input "30"
click at [230, 146] on input "20.49" at bounding box center [240, 149] width 42 height 14
paste input "30"
type input "30"
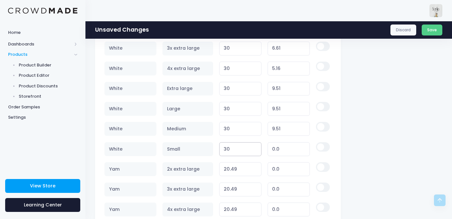
type input "9.51"
type input "30"
click at [230, 163] on input "20.49" at bounding box center [240, 169] width 42 height 14
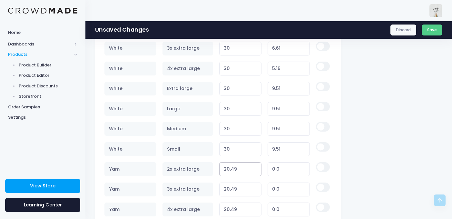
paste input "30"
type input "30"
type input "9.51"
type input "30"
click at [230, 184] on input "20.49" at bounding box center [240, 189] width 42 height 14
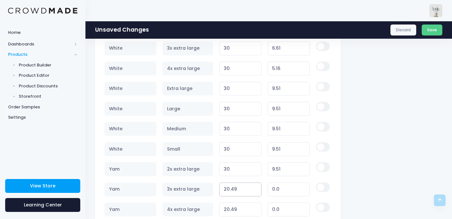
click at [230, 184] on input "20.49" at bounding box center [240, 189] width 42 height 14
paste
type input "30"
type input "9.51"
type input "30"
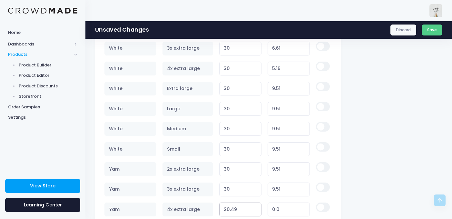
click at [231, 207] on input "20.49" at bounding box center [240, 209] width 42 height 14
type input "30"
type input "9.51"
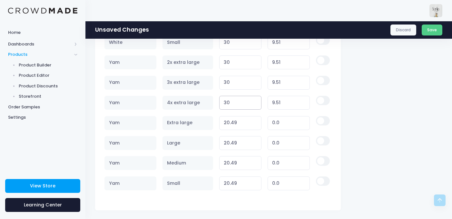
type input "30"
click at [227, 122] on input "20.49" at bounding box center [240, 123] width 42 height 14
type input "30"
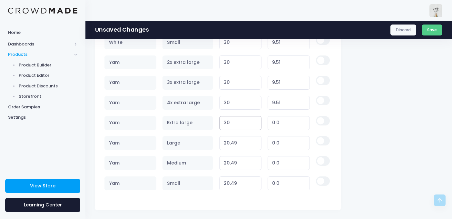
type input "9.51"
type input "30"
click at [229, 140] on input "20.49" at bounding box center [240, 143] width 42 height 14
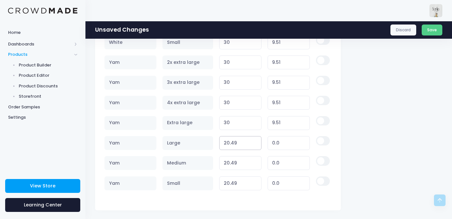
type input "30"
type input "9.51"
type input "30"
click at [230, 157] on input "20.49" at bounding box center [240, 163] width 42 height 14
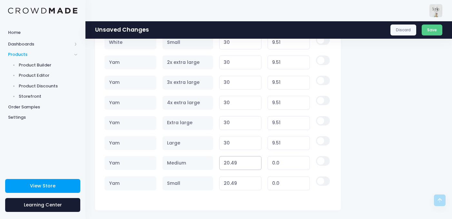
click at [230, 157] on input "20.49" at bounding box center [240, 163] width 42 height 14
type input "30"
type input "9.51"
type input "30"
click at [232, 180] on input "20.49" at bounding box center [240, 183] width 42 height 14
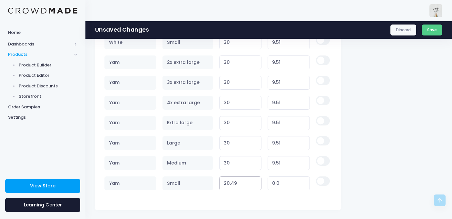
click at [232, 180] on input "20.49" at bounding box center [240, 183] width 42 height 14
type input "30"
type input "9.51"
type input "30"
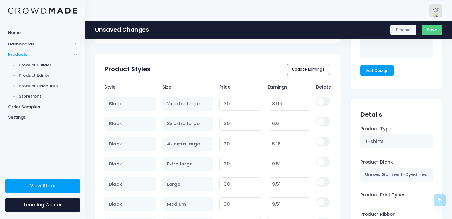
scroll to position [488, 0]
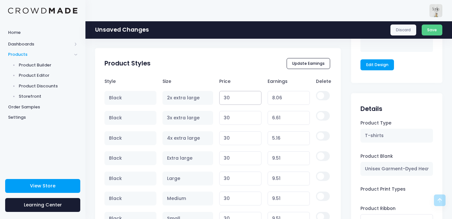
click at [242, 91] on input "30" at bounding box center [240, 98] width 42 height 14
click at [242, 100] on input "30" at bounding box center [240, 98] width 42 height 14
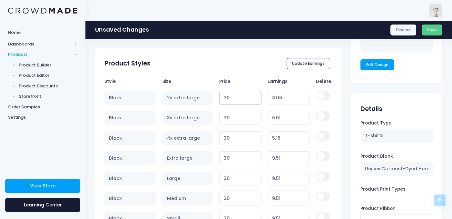
click at [242, 100] on input "30" at bounding box center [240, 98] width 42 height 14
type input "28"
type input "6.06"
click at [242, 100] on input "28" at bounding box center [240, 98] width 42 height 14
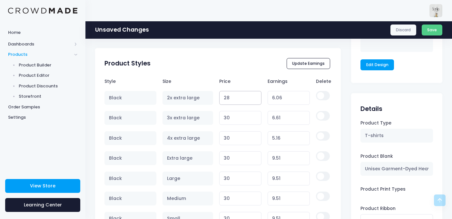
click at [242, 100] on input "28" at bounding box center [240, 98] width 42 height 14
type input "29"
type input "7.06"
click at [238, 94] on input "29" at bounding box center [240, 98] width 42 height 14
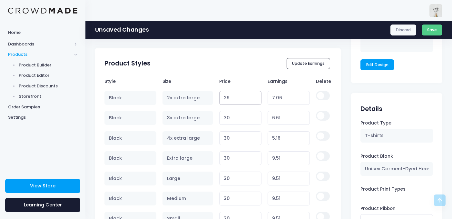
click at [236, 104] on input "29" at bounding box center [240, 98] width 42 height 14
click at [234, 101] on input "29" at bounding box center [240, 98] width 42 height 14
type input "28"
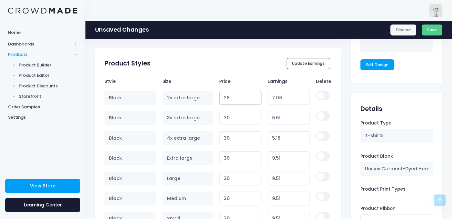
type input "6.06"
click at [238, 92] on input "28" at bounding box center [240, 98] width 42 height 14
click at [237, 98] on input "28" at bounding box center [240, 98] width 42 height 14
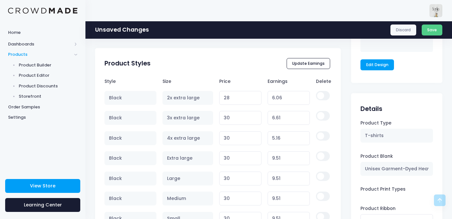
click at [246, 78] on th "Price" at bounding box center [240, 81] width 48 height 13
click at [237, 115] on input "30" at bounding box center [240, 118] width 42 height 14
click at [233, 101] on input "28" at bounding box center [240, 98] width 42 height 14
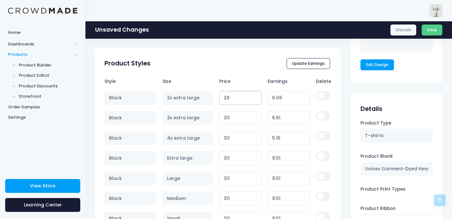
click at [233, 101] on input "28" at bounding box center [240, 98] width 42 height 14
type input "21.949"
type input "0.01"
click at [233, 101] on input "21.949" at bounding box center [240, 98] width 42 height 14
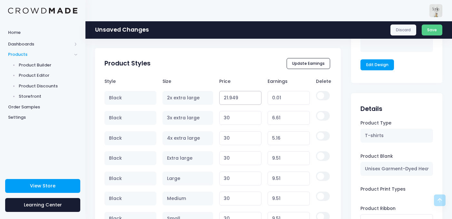
click at [233, 101] on input "21.949" at bounding box center [240, 98] width 42 height 14
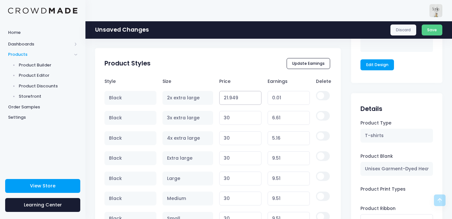
click at [233, 101] on input "21.949" at bounding box center [240, 98] width 42 height 14
click at [233, 101] on input "21.94899" at bounding box center [240, 98] width 42 height 14
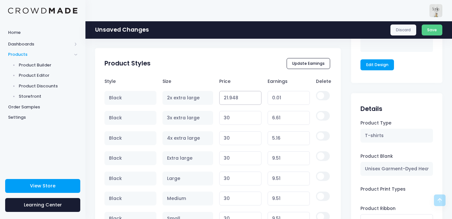
type input "21.94"
type input "0.00"
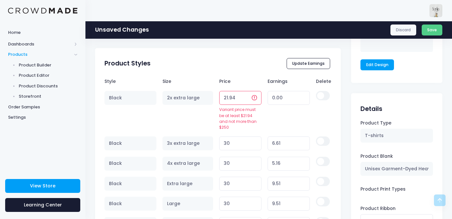
click at [230, 97] on input "21.94" at bounding box center [240, 98] width 42 height 14
click at [228, 97] on input "21.94" at bounding box center [240, 98] width 42 height 14
type input "21.948"
type input "0.01"
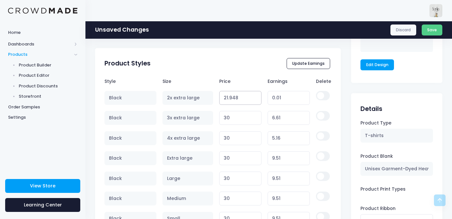
click at [228, 97] on input "21.948" at bounding box center [240, 98] width 42 height 14
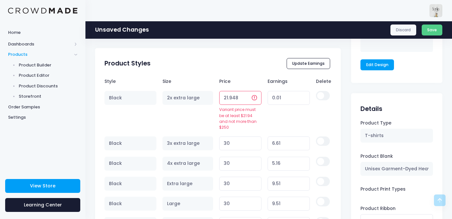
click at [228, 97] on input "21.948" at bounding box center [240, 98] width 42 height 14
type input "28"
type input "6.06"
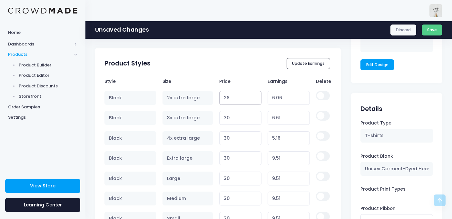
type input "28.9"
type input "6.96"
type input "28.99"
type input "7.05"
click at [230, 80] on th "Price" at bounding box center [240, 81] width 48 height 13
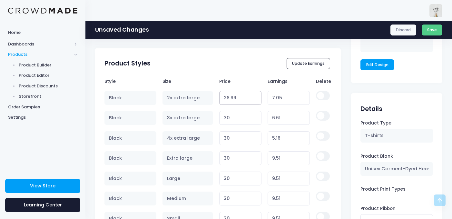
click at [229, 98] on input "28.99" at bounding box center [240, 98] width 42 height 14
type input "21.948"
type input "0.01"
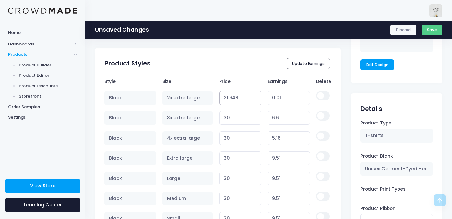
click at [229, 98] on input "21.948" at bounding box center [240, 98] width 42 height 14
type input "28"
type input "6.06"
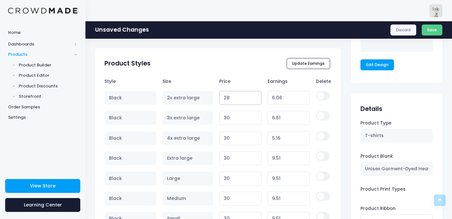
click at [229, 98] on input "28" at bounding box center [240, 98] width 42 height 14
type input "28"
click at [229, 115] on input "30" at bounding box center [240, 118] width 42 height 14
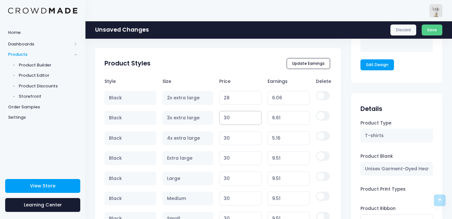
click at [229, 115] on input "30" at bounding box center [240, 118] width 42 height 14
paste input "28"
type input "28"
type input "4.61"
type input "28"
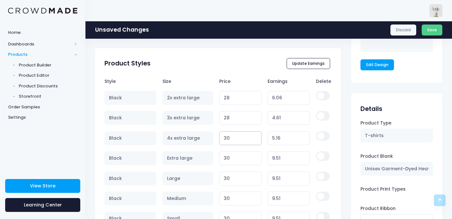
click at [229, 137] on input "30" at bounding box center [240, 138] width 42 height 14
paste input "28"
type input "28"
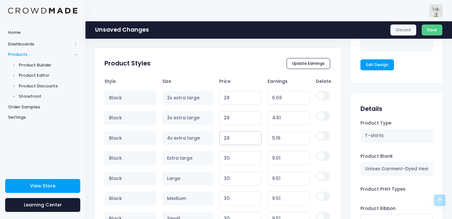
type input "3.16"
type input "28"
click at [227, 160] on input "30" at bounding box center [240, 158] width 42 height 14
paste input "28"
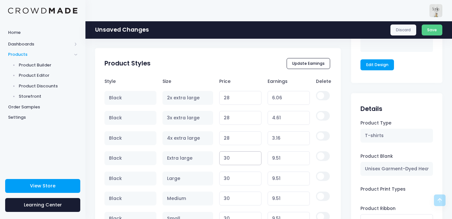
type input "28"
type input "7.51"
type input "28"
click at [227, 174] on input "30" at bounding box center [240, 178] width 42 height 14
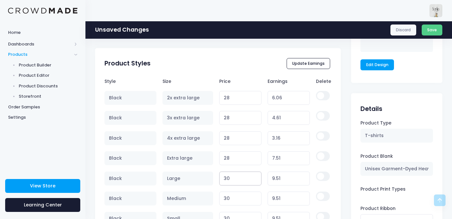
click at [227, 174] on input "30" at bounding box center [240, 178] width 42 height 14
paste input "28"
type input "28"
type input "7.51"
type input "28"
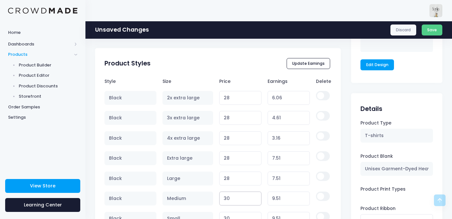
click at [229, 194] on input "30" at bounding box center [240, 198] width 42 height 14
click at [226, 198] on input "29.89" at bounding box center [240, 198] width 42 height 14
paste input "8"
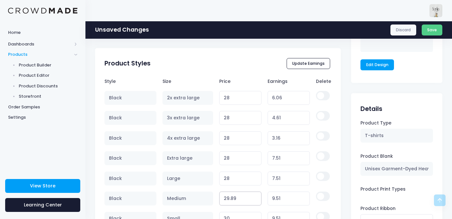
type input "28"
type input "7.51"
type input "28"
click at [232, 97] on input "28" at bounding box center [240, 98] width 42 height 14
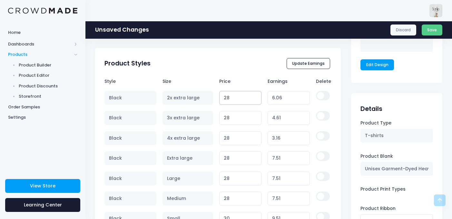
click at [232, 97] on input "28" at bounding box center [240, 98] width 42 height 14
type input "30"
type input "8.06"
click at [228, 99] on input "30" at bounding box center [240, 98] width 42 height 14
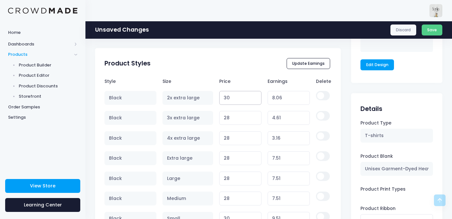
type input "30"
click at [229, 118] on input "28" at bounding box center [240, 118] width 42 height 14
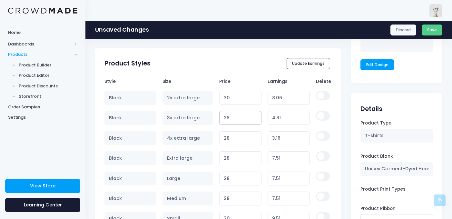
paste input "30"
type input "30"
type input "6.61"
type input "30"
click at [230, 142] on input "28" at bounding box center [240, 138] width 42 height 14
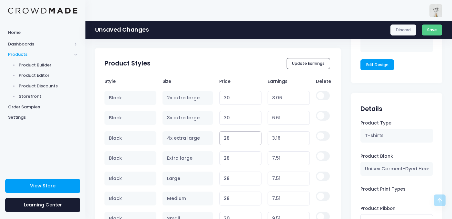
click at [230, 142] on input "28" at bounding box center [240, 138] width 42 height 14
paste input "30"
type input "30"
type input "5.16"
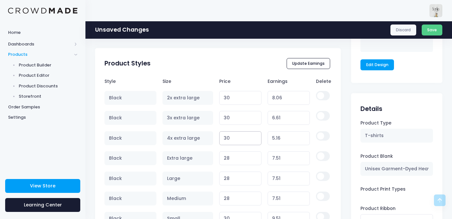
type input "30"
click at [230, 153] on input "28" at bounding box center [240, 158] width 42 height 14
paste input "30"
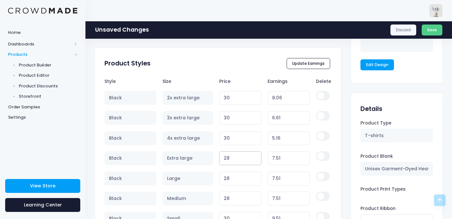
type input "30"
type input "9.51"
type input "30"
click at [229, 177] on input "28" at bounding box center [240, 178] width 42 height 14
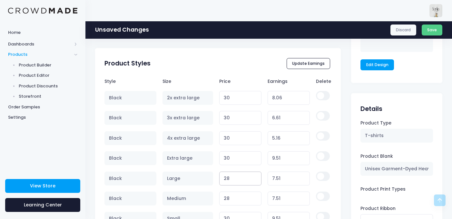
click at [229, 177] on input "28" at bounding box center [240, 178] width 42 height 14
paste input "30"
type input "30"
type input "9.51"
type input "30"
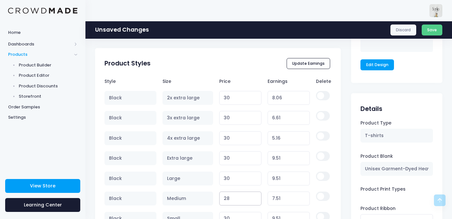
click at [231, 199] on input "28" at bounding box center [240, 198] width 42 height 14
paste input "30"
type input "30"
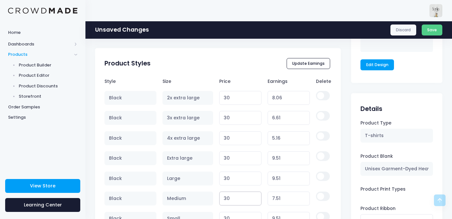
type input "9.51"
type input "30"
click at [342, 168] on div "boo THIS Preview Product Editor Guide Title Boo!! and also meow!!! Description …" at bounding box center [268, 188] width 347 height 1256
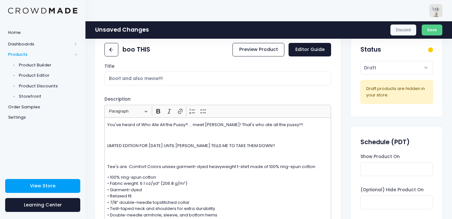
scroll to position [0, 0]
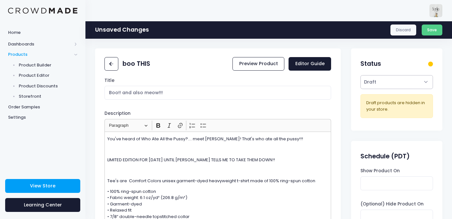
click at [379, 86] on select "Active Draft" at bounding box center [396, 82] width 72 height 14
click at [256, 97] on input "Boo!! and also meow!!!" at bounding box center [217, 93] width 227 height 14
type input "Boo!! and also meow!!! !!"
click at [363, 85] on select "Active Draft" at bounding box center [396, 82] width 72 height 14
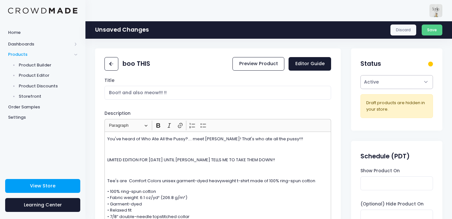
click at [360, 75] on select "Active Draft" at bounding box center [396, 82] width 72 height 14
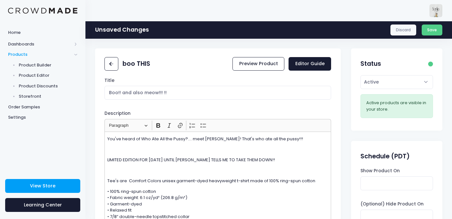
click at [382, 90] on div "Active Draft Set the product status. Active products are visible in your store.…" at bounding box center [396, 100] width 91 height 51
click at [381, 86] on select "Active Draft" at bounding box center [396, 82] width 72 height 14
select select "draft"
click at [360, 75] on select "Active Draft" at bounding box center [396, 82] width 72 height 14
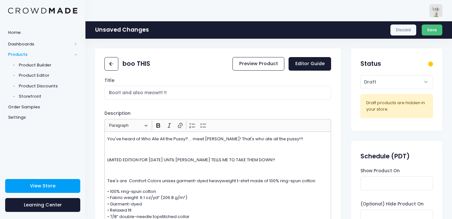
click at [430, 29] on button "Save" at bounding box center [432, 29] width 21 height 11
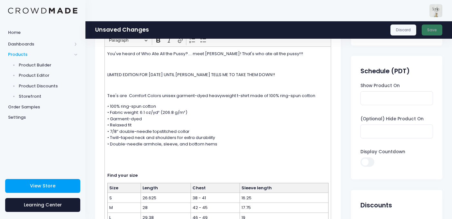
scroll to position [89, 0]
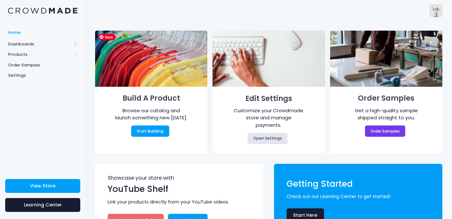
scroll to position [19, 0]
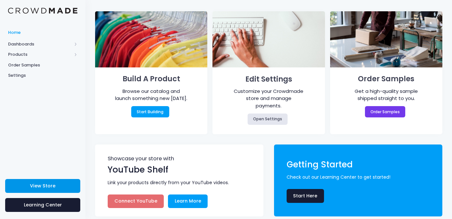
click at [39, 184] on span "View Store" at bounding box center [42, 185] width 25 height 6
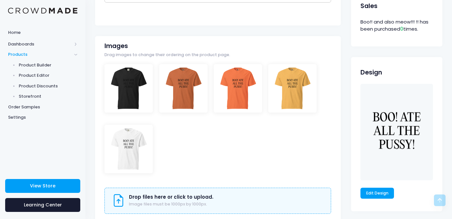
scroll to position [343, 0]
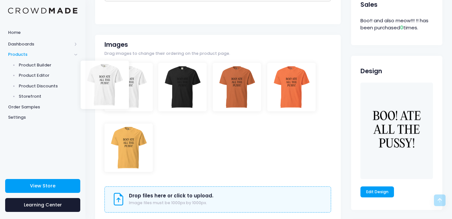
drag, startPoint x: 146, startPoint y: 147, endPoint x: 137, endPoint y: 95, distance: 53.0
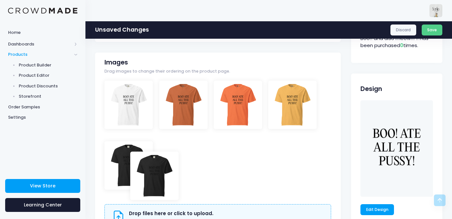
drag, startPoint x: 169, startPoint y: 114, endPoint x: 125, endPoint y: 188, distance: 85.7
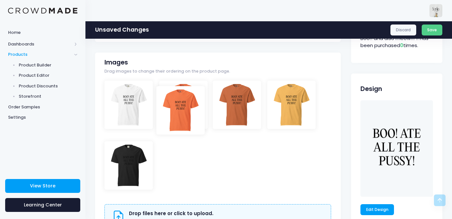
drag, startPoint x: 207, startPoint y: 109, endPoint x: 222, endPoint y: 116, distance: 16.7
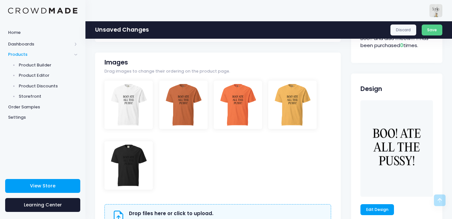
click at [225, 161] on div at bounding box center [217, 141] width 227 height 121
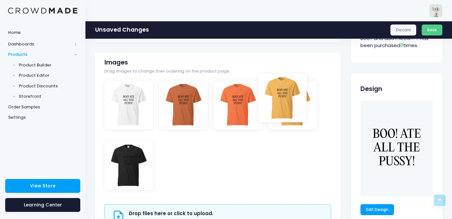
drag, startPoint x: 213, startPoint y: 111, endPoint x: 281, endPoint y: 98, distance: 68.9
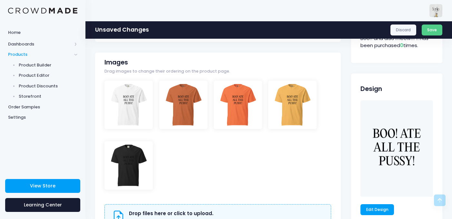
click at [217, 134] on div at bounding box center [217, 141] width 227 height 121
drag, startPoint x: 233, startPoint y: 114, endPoint x: 181, endPoint y: 111, distance: 52.3
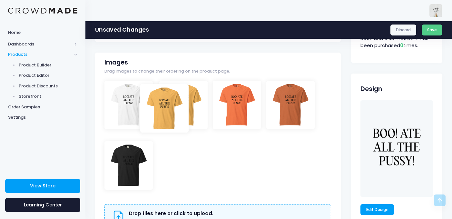
drag, startPoint x: 286, startPoint y: 103, endPoint x: 171, endPoint y: 104, distance: 115.7
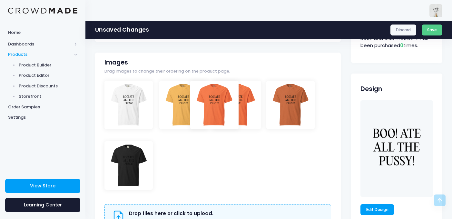
drag, startPoint x: 235, startPoint y: 107, endPoint x: 176, endPoint y: 108, distance: 59.3
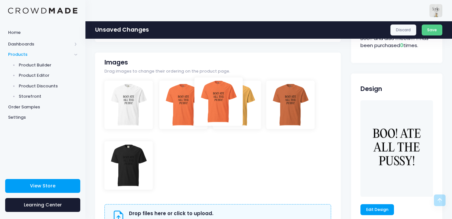
drag, startPoint x: 176, startPoint y: 108, endPoint x: 222, endPoint y: 104, distance: 46.6
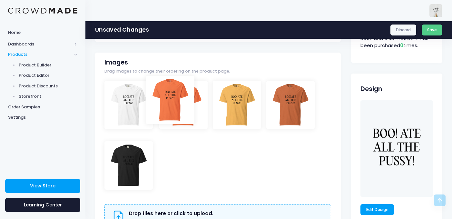
drag, startPoint x: 259, startPoint y: 109, endPoint x: 191, endPoint y: 105, distance: 67.8
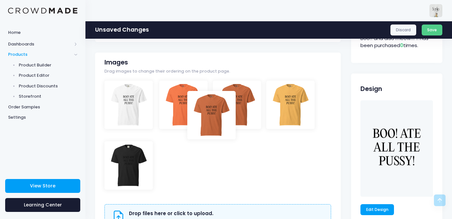
drag, startPoint x: 294, startPoint y: 104, endPoint x: 256, endPoint y: 110, distance: 38.5
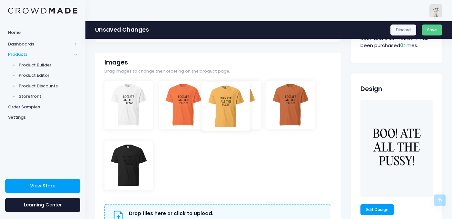
drag, startPoint x: 284, startPoint y: 93, endPoint x: 185, endPoint y: 96, distance: 99.0
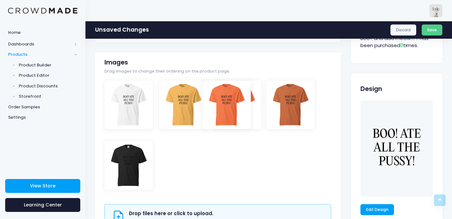
drag, startPoint x: 253, startPoint y: 106, endPoint x: 181, endPoint y: 112, distance: 71.4
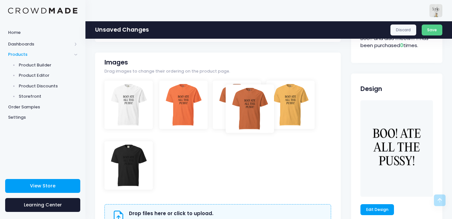
drag, startPoint x: 279, startPoint y: 101, endPoint x: 227, endPoint y: 102, distance: 52.2
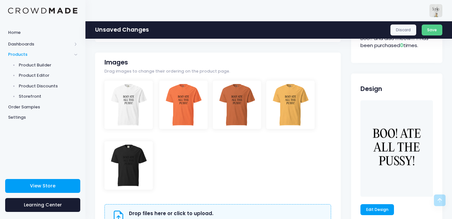
click at [241, 173] on div at bounding box center [217, 141] width 227 height 121
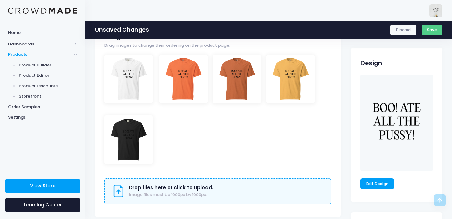
scroll to position [371, 0]
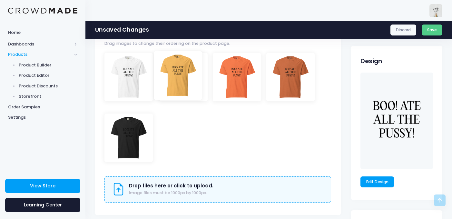
drag, startPoint x: 292, startPoint y: 73, endPoint x: 177, endPoint y: 72, distance: 115.1
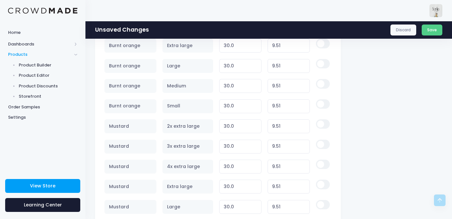
scroll to position [705, 0]
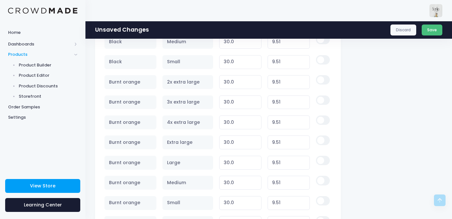
click at [428, 28] on button "Save" at bounding box center [432, 29] width 21 height 11
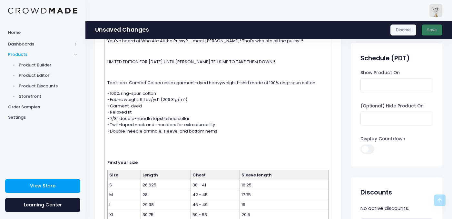
scroll to position [0, 0]
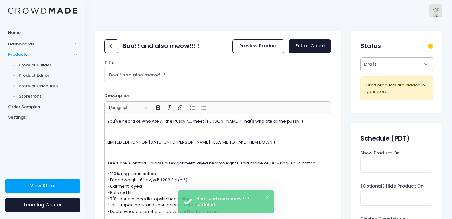
click at [384, 62] on select "Active Draft" at bounding box center [396, 64] width 72 height 14
select select "active"
click at [360, 71] on select "Active Draft" at bounding box center [396, 64] width 72 height 14
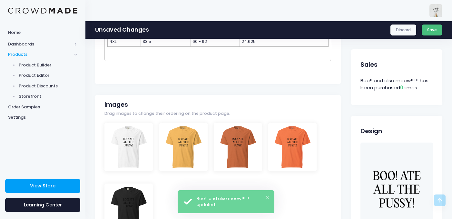
scroll to position [280, 0]
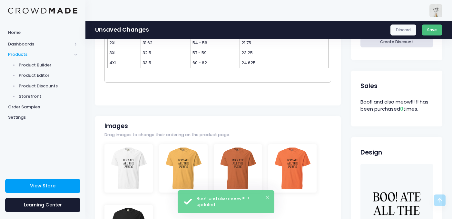
click at [429, 27] on button "Save" at bounding box center [432, 29] width 21 height 11
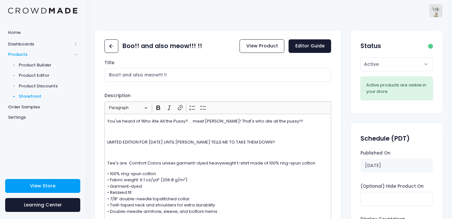
click at [47, 96] on span "Storefront" at bounding box center [48, 96] width 59 height 6
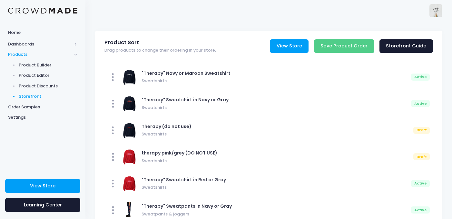
click at [295, 48] on link "View Store" at bounding box center [289, 46] width 39 height 14
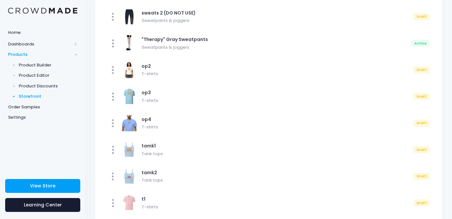
scroll to position [243, 0]
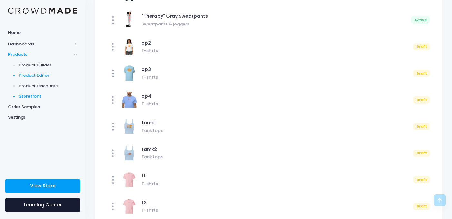
click at [46, 74] on span "Product Editor" at bounding box center [48, 75] width 59 height 6
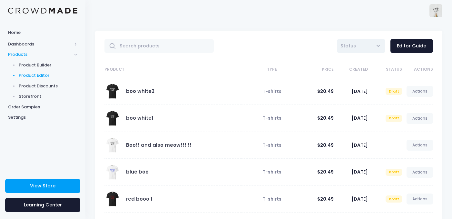
click at [365, 48] on span "Status" at bounding box center [361, 46] width 48 height 14
select select "active"
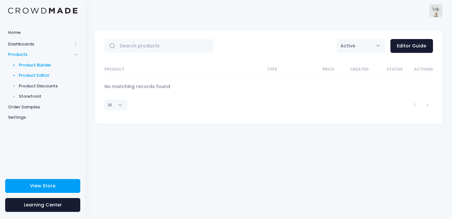
click at [36, 64] on span "Product Builder" at bounding box center [48, 65] width 59 height 6
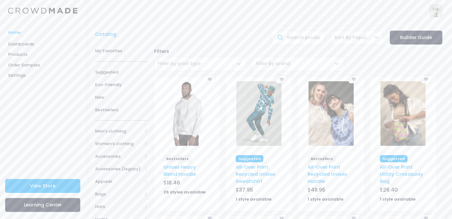
click at [31, 35] on span "Home" at bounding box center [42, 32] width 69 height 6
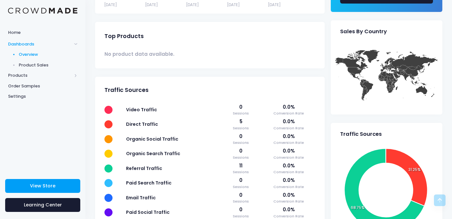
scroll to position [278, 0]
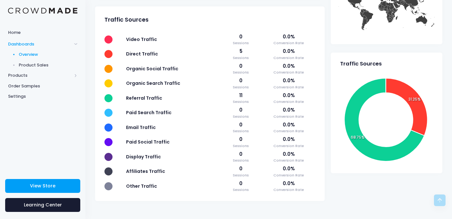
click at [38, 67] on span "Product Sales" at bounding box center [48, 65] width 59 height 6
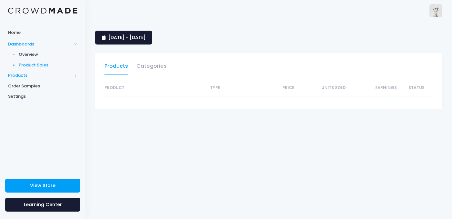
select select "25"
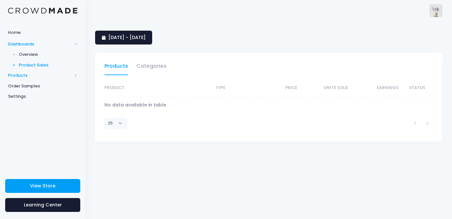
click at [36, 76] on span "Products" at bounding box center [40, 75] width 64 height 6
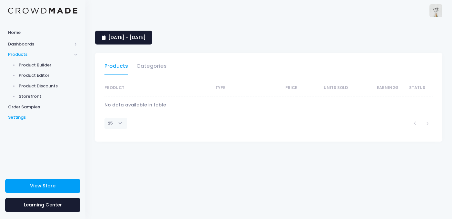
click at [26, 120] on span "Settings" at bounding box center [42, 117] width 69 height 6
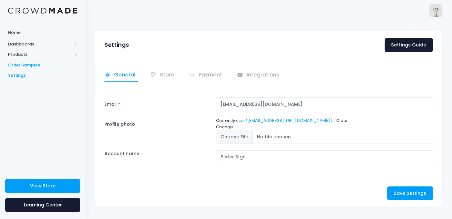
click at [25, 60] on link "Order Samples" at bounding box center [42, 65] width 85 height 11
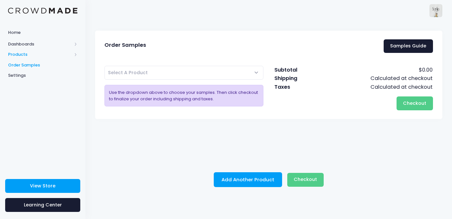
click at [25, 53] on span "Products" at bounding box center [40, 54] width 64 height 6
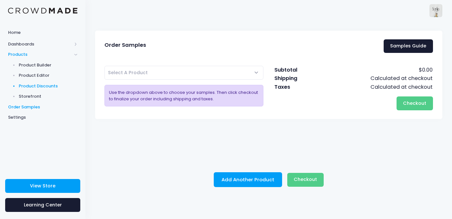
click at [25, 83] on span "Product Discounts" at bounding box center [48, 86] width 59 height 6
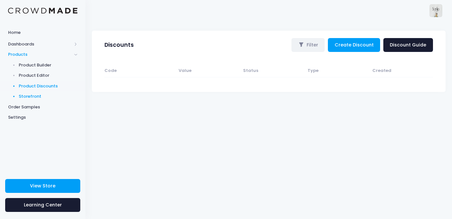
click at [25, 95] on span "Storefront" at bounding box center [48, 96] width 59 height 6
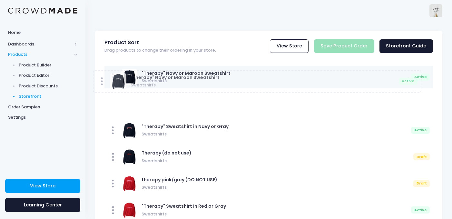
drag, startPoint x: 237, startPoint y: 68, endPoint x: 226, endPoint y: 72, distance: 11.6
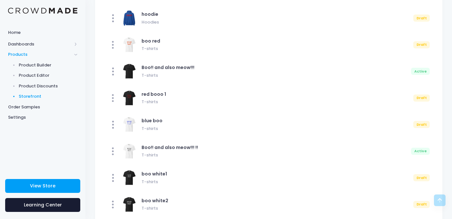
scroll to position [538, 0]
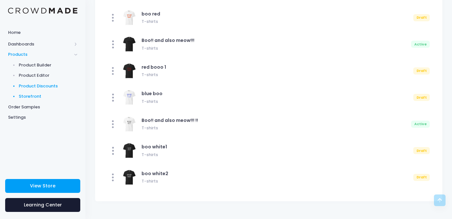
click at [41, 82] on link "Product Discounts" at bounding box center [42, 86] width 85 height 11
click at [50, 76] on span "Product Editor" at bounding box center [48, 75] width 59 height 6
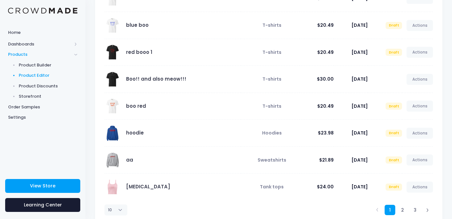
scroll to position [165, 0]
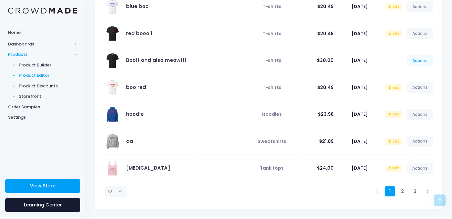
click at [415, 63] on link "Actions" at bounding box center [419, 60] width 26 height 11
click at [410, 99] on link "Unpublish" at bounding box center [413, 98] width 34 height 11
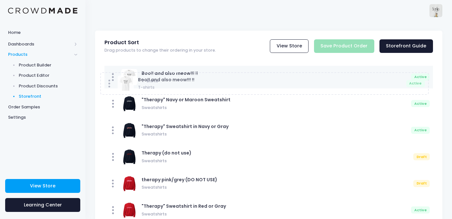
drag, startPoint x: 114, startPoint y: 128, endPoint x: 111, endPoint y: 83, distance: 45.2
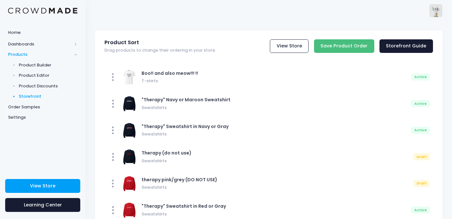
click at [362, 47] on input "Save Product Order" at bounding box center [344, 46] width 60 height 14
